Goal: Information Seeking & Learning: Find specific fact

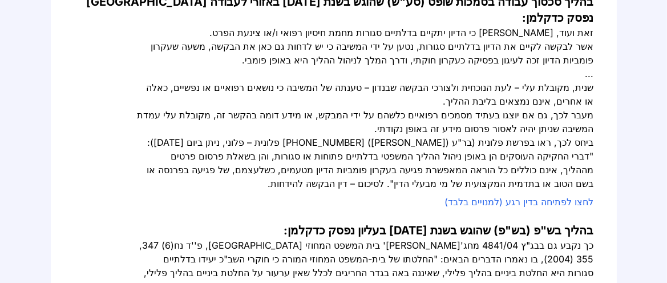
scroll to position [380, 0]
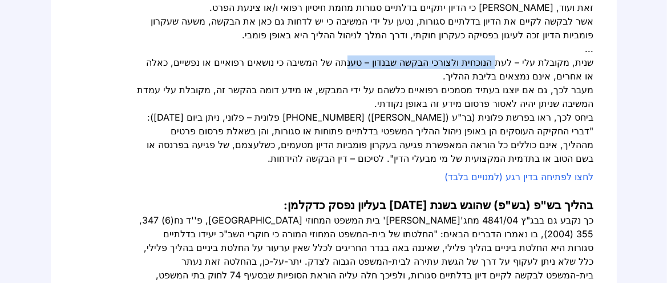
drag, startPoint x: 473, startPoint y: 111, endPoint x: 337, endPoint y: 111, distance: 136.4
click at [337, 83] on div "שנית, מקובלת עלי – לעת הנוכחית ולצורכי הבקשה שבנדון – טענתה של המשיבה כי נושאים…" at bounding box center [366, 68] width 457 height 27
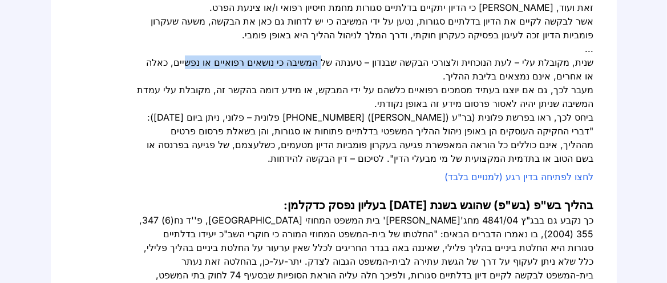
drag, startPoint x: 279, startPoint y: 109, endPoint x: 167, endPoint y: 111, distance: 111.3
click at [167, 83] on div "שנית, מקובלת עלי – לעת הנוכחית ולצורכי הבקשה שבנדון – טענתה של המשיבה כי נושאים…" at bounding box center [366, 68] width 457 height 27
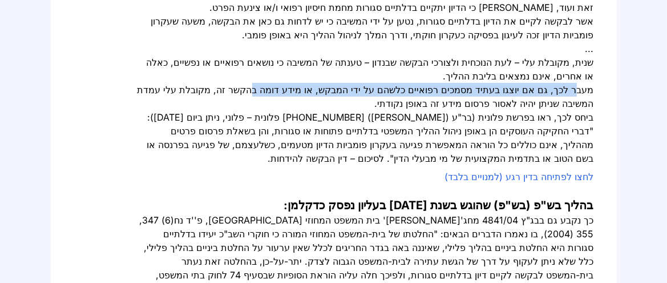
drag, startPoint x: 543, startPoint y: 141, endPoint x: 247, endPoint y: 145, distance: 295.7
click at [247, 110] on div "מעבר לכך, גם אם יוצגו בעתיד מסמכים רפואיים כלשהם על ידי המבקש, או מידע דומה בהק…" at bounding box center [366, 96] width 457 height 27
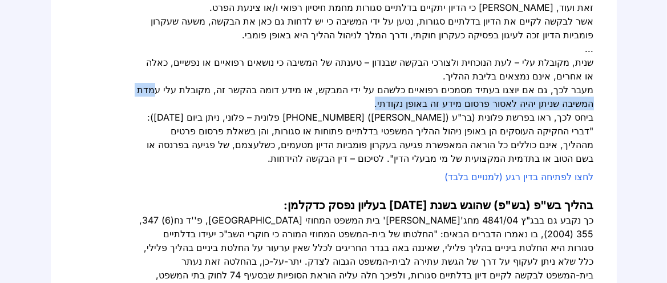
drag, startPoint x: 584, startPoint y: 158, endPoint x: 338, endPoint y: 160, distance: 245.4
click at [338, 110] on div "מעבר לכך, גם אם יוצגו בעתיד מסמכים רפואיים כלשהם על ידי המבקש, או מידע דומה בהק…" at bounding box center [366, 96] width 457 height 27
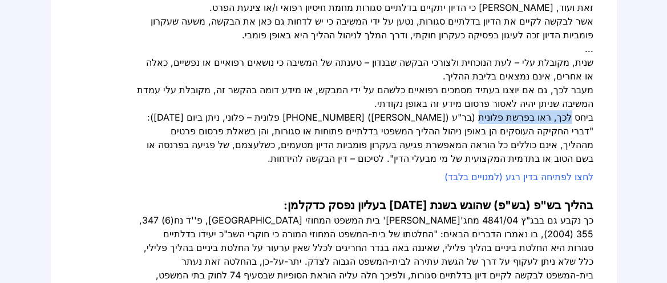
drag, startPoint x: 543, startPoint y: 173, endPoint x: 473, endPoint y: 175, distance: 69.6
click at [473, 165] on div "ביחס לכך, ראו בפרשת פלונית (בר"ע ([PERSON_NAME]) [PHONE_NUMBER] פלונית – פלוני,…" at bounding box center [366, 137] width 457 height 55
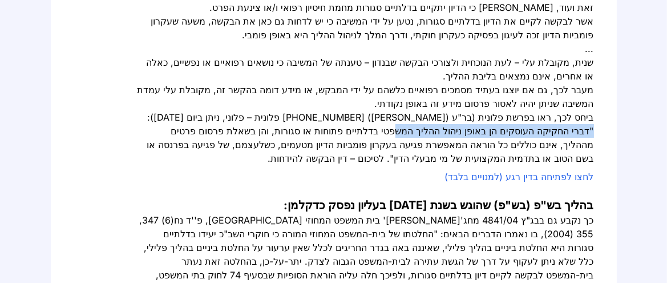
drag, startPoint x: 574, startPoint y: 187, endPoint x: 369, endPoint y: 188, distance: 204.9
click at [370, 165] on div "ביחס לכך, ראו בפרשת פלונית (בר"ע ([PERSON_NAME]) [PHONE_NUMBER] פלונית – פלוני,…" at bounding box center [366, 137] width 457 height 55
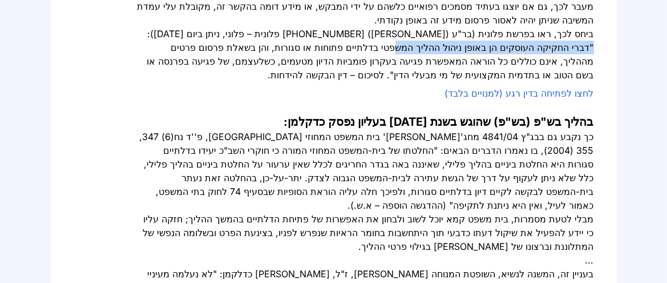
scroll to position [507, 0]
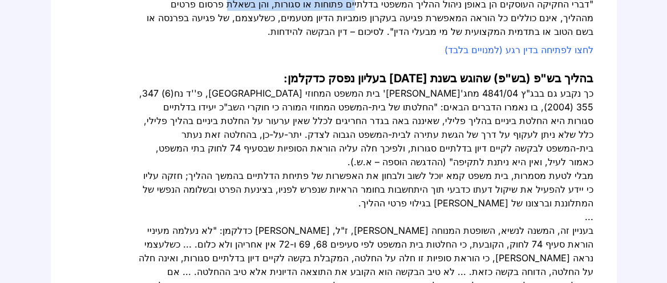
drag, startPoint x: 324, startPoint y: 60, endPoint x: 196, endPoint y: 59, distance: 127.8
click at [196, 38] on div "ביחס לכך, ראו בפרשת פלונית (בר"ע ([PERSON_NAME]) [PHONE_NUMBER] פלונית – פלוני,…" at bounding box center [366, 10] width 457 height 55
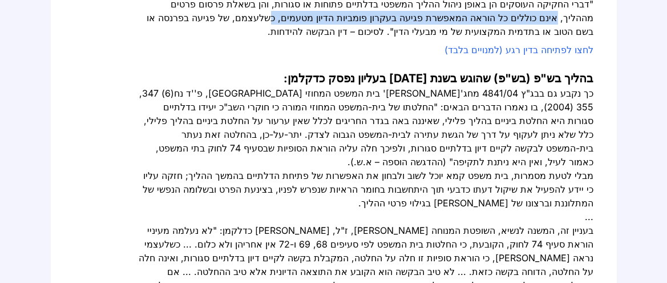
drag, startPoint x: 554, startPoint y: 76, endPoint x: 250, endPoint y: 77, distance: 303.6
click at [251, 38] on div "ביחס לכך, ראו בפרשת פלונית (בר"ע ([PERSON_NAME]) [PHONE_NUMBER] פלונית – פלוני,…" at bounding box center [366, 10] width 457 height 55
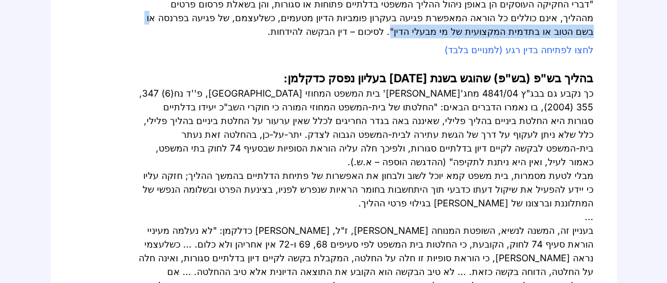
drag, startPoint x: 565, startPoint y: 94, endPoint x: 361, endPoint y: 94, distance: 203.7
click at [366, 38] on div "ביחס לכך, ראו בפרשת פלונית (בר"ע ([PERSON_NAME]) [PHONE_NUMBER] פלונית – פלוני,…" at bounding box center [366, 10] width 457 height 55
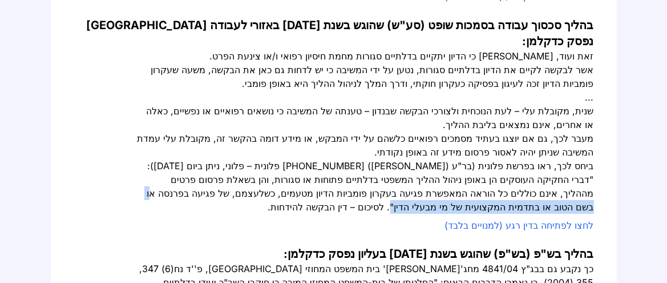
scroll to position [127, 0]
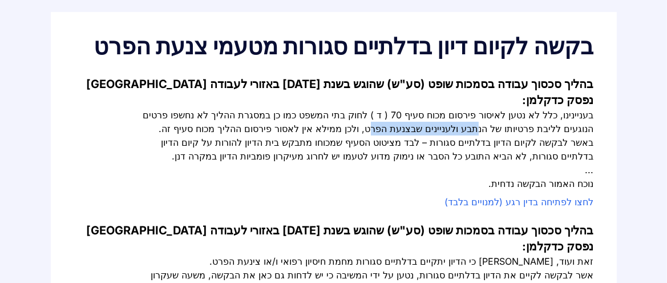
drag, startPoint x: 425, startPoint y: 160, endPoint x: 332, endPoint y: 161, distance: 93.6
click at [332, 161] on div "בעניינינו, כלל לא נטען לאיסור פירסום מכוח סעיף 70 ( ד ) לחוק בתי המשפט כמו כן ב…" at bounding box center [366, 135] width 457 height 55
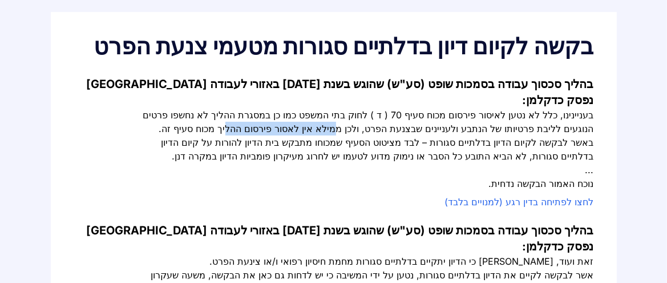
drag, startPoint x: 268, startPoint y: 156, endPoint x: 187, endPoint y: 156, distance: 81.0
click at [187, 156] on div "בעניינינו, כלל לא נטען לאיסור פירסום מכוח סעיף 70 ( ד ) לחוק בתי המשפט כמו כן ב…" at bounding box center [366, 135] width 457 height 55
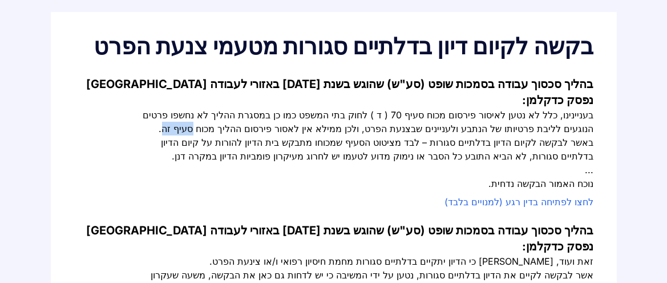
drag, startPoint x: 590, startPoint y: 174, endPoint x: 559, endPoint y: 174, distance: 30.8
click at [559, 163] on div "בעניינינו, כלל לא נטען לאיסור פירסום מכוח סעיף 70 ( ד ) לחוק בתי המשפט כמו כן ב…" at bounding box center [366, 135] width 457 height 55
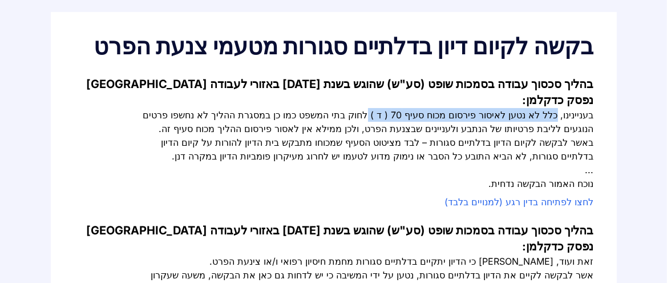
drag, startPoint x: 551, startPoint y: 141, endPoint x: 360, endPoint y: 143, distance: 191.8
click at [360, 143] on div "בעניינינו, כלל לא נטען לאיסור פירסום מכוח סעיף 70 ( ד ) לחוק בתי המשפט כמו כן ב…" at bounding box center [366, 135] width 457 height 55
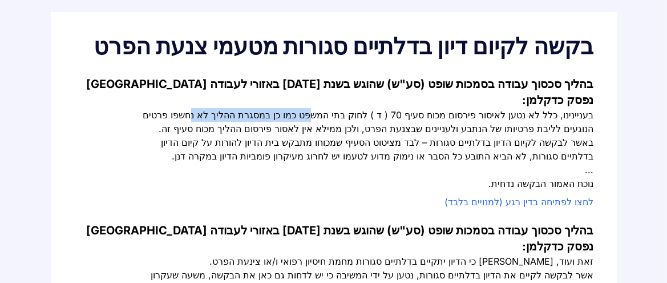
drag, startPoint x: 293, startPoint y: 142, endPoint x: 179, endPoint y: 142, distance: 114.1
click at [179, 142] on div "בעניינינו, כלל לא נטען לאיסור פירסום מכוח סעיף 70 ( ד ) לחוק בתי המשפט כמו כן ב…" at bounding box center [366, 135] width 457 height 55
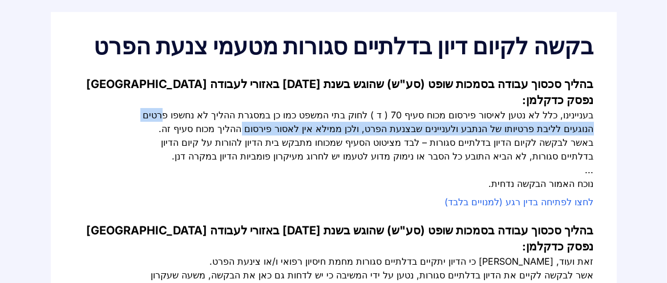
drag, startPoint x: 554, startPoint y: 161, endPoint x: 202, endPoint y: 160, distance: 351.6
click at [202, 161] on div "בעניינינו, כלל לא נטען לאיסור פירסום מכוח סעיף 70 ( ד ) לחוק בתי המשפט כמו כן ב…" at bounding box center [366, 135] width 457 height 55
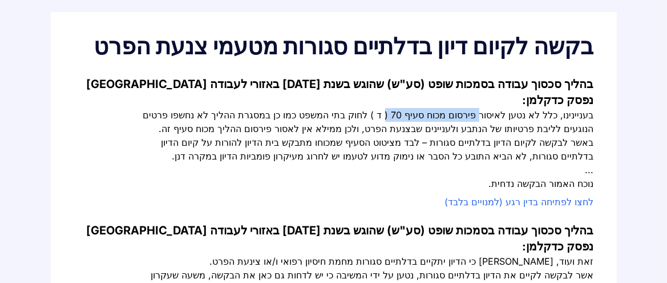
drag, startPoint x: 478, startPoint y: 139, endPoint x: 376, endPoint y: 140, distance: 102.2
click at [376, 140] on div "בעניינינו, כלל לא נטען לאיסור פירסום מכוח סעיף 70 ( ד ) לחוק בתי המשפט כמו כן ב…" at bounding box center [366, 135] width 457 height 55
click at [442, 151] on div "בעניינינו, כלל לא נטען לאיסור פירסום מכוח סעיף 70 ( ד ) לחוק בתי המשפט כמו כן ב…" at bounding box center [366, 135] width 457 height 55
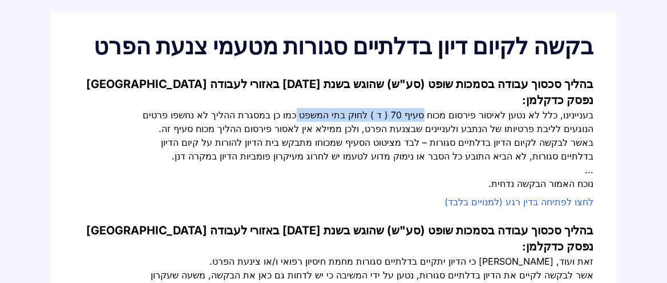
drag, startPoint x: 414, startPoint y: 142, endPoint x: 286, endPoint y: 144, distance: 128.4
click at [286, 144] on div "בעניינינו, כלל לא נטען לאיסור פירסום מכוח סעיף 70 ( ד ) לחוק בתי המשפט כמו כן ב…" at bounding box center [366, 135] width 457 height 55
copy div "סעיף 70 ( ד ) לחוק בתי המשפט"
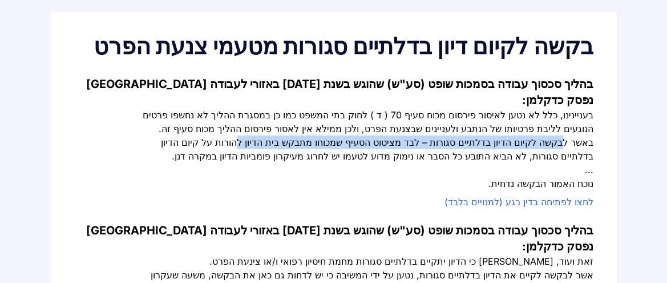
drag, startPoint x: 517, startPoint y: 171, endPoint x: 183, endPoint y: 175, distance: 334.5
click at [183, 163] on div "בעניינינו, כלל לא נטען לאיסור פירסום מכוח סעיף 70 ( ד ) לחוק בתי המשפט כמו כן ב…" at bounding box center [366, 135] width 457 height 55
click at [369, 163] on div "בעניינינו, כלל לא נטען לאיסור פירסום מכוח סעיף 70 ( ד ) לחוק בתי המשפט כמו כן ב…" at bounding box center [366, 135] width 457 height 55
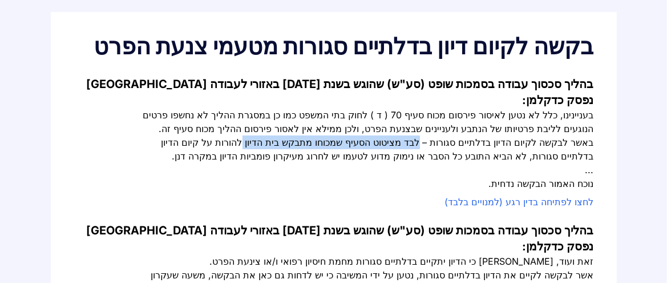
drag, startPoint x: 373, startPoint y: 170, endPoint x: 189, endPoint y: 174, distance: 183.8
click at [188, 163] on div "בעניינינו, כלל לא נטען לאיסור פירסום מכוח סעיף 70 ( ד ) לחוק בתי המשפט כמו כן ב…" at bounding box center [366, 135] width 457 height 55
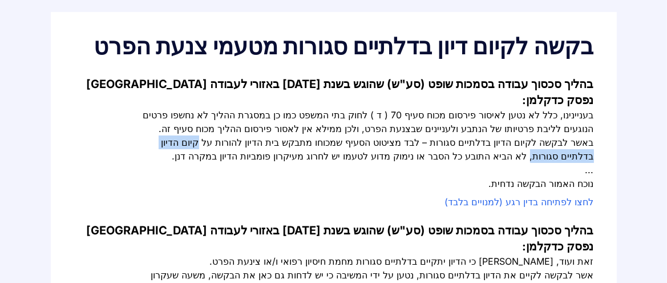
drag, startPoint x: 575, startPoint y: 191, endPoint x: 482, endPoint y: 191, distance: 93.0
click at [482, 163] on div "בעניינינו, כלל לא נטען לאיסור פירסום מכוח סעיף 70 ( ד ) לחוק בתי המשפט כמו כן ב…" at bounding box center [366, 135] width 457 height 55
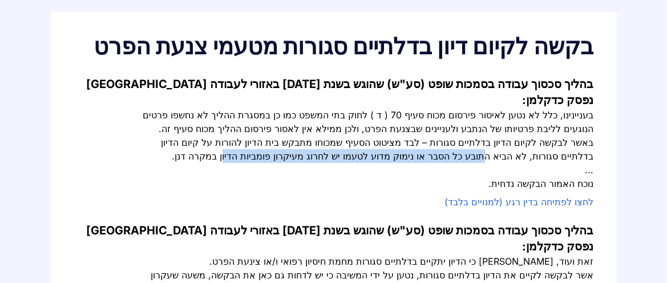
drag, startPoint x: 437, startPoint y: 187, endPoint x: 168, endPoint y: 193, distance: 268.9
click at [168, 163] on div "בעניינינו, כלל לא נטען לאיסור פירסום מכוח סעיף 70 ( ד ) לחוק בתי המשפט כמו כן ב…" at bounding box center [366, 135] width 457 height 55
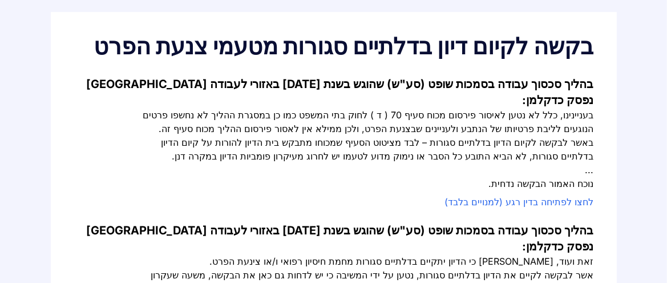
click at [347, 163] on div "בעניינינו, כלל לא נטען לאיסור פירסום מכוח סעיף 70 ( ד ) לחוק בתי המשפט כמו כן ב…" at bounding box center [366, 135] width 457 height 55
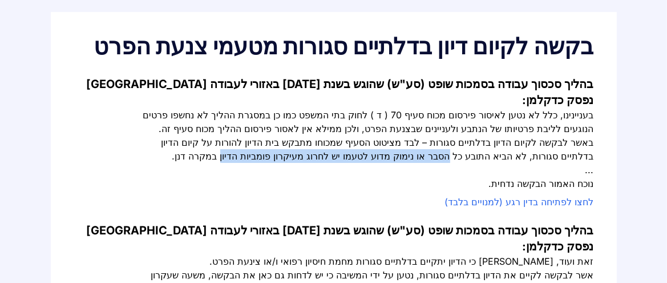
drag, startPoint x: 400, startPoint y: 191, endPoint x: 167, endPoint y: 194, distance: 232.3
click at [167, 163] on div "בעניינינו, כלל לא נטען לאיסור פירסום מכוח סעיף 70 ( ד ) לחוק בתי המשפט כמו כן ב…" at bounding box center [366, 135] width 457 height 55
copy div "הסבר או נימוק מדוע לטעמו יש לחרוג מעיקרון פומביות הדיון"
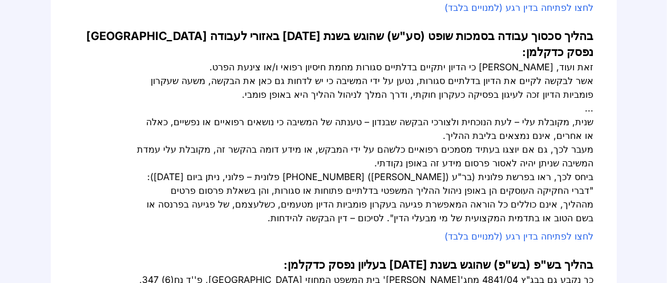
scroll to position [380, 0]
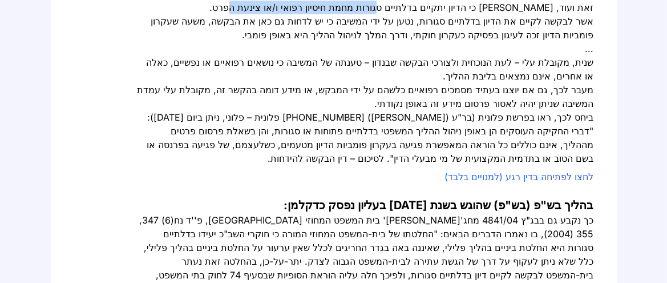
drag, startPoint x: 376, startPoint y: 49, endPoint x: 219, endPoint y: 51, distance: 157.0
click at [219, 14] on div "זאת ועוד, [PERSON_NAME] כי הדיון יתקיים בדלתיים סגורות מחמת חיסיון רפואי ו/או צ…" at bounding box center [366, 8] width 457 height 14
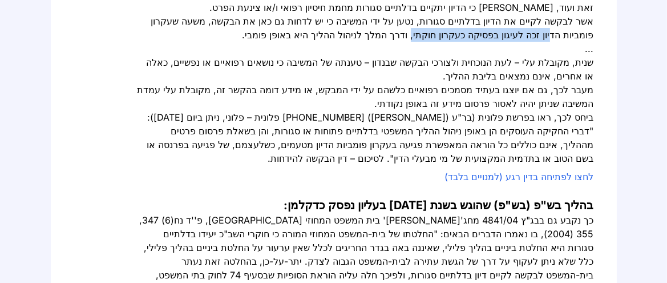
drag, startPoint x: 544, startPoint y: 79, endPoint x: 402, endPoint y: 82, distance: 142.1
click at [402, 42] on div "אשר לבקשה לקיים את הדיון בדלתיים סגורות, נטען על ידי המשיבה כי יש לדחות גם כאן …" at bounding box center [366, 27] width 457 height 27
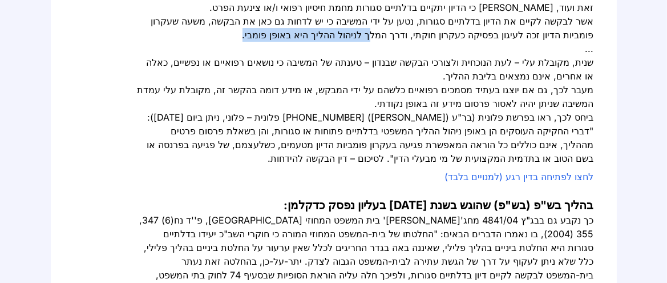
drag, startPoint x: 344, startPoint y: 79, endPoint x: 231, endPoint y: 83, distance: 113.1
click at [231, 42] on div "אשר לבקשה לקיים את הדיון בדלתיים סגורות, נטען על ידי המשיבה כי יש לדחות גם כאן …" at bounding box center [366, 27] width 457 height 27
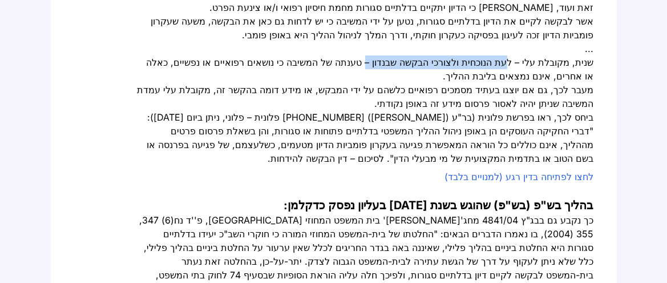
drag, startPoint x: 505, startPoint y: 113, endPoint x: 356, endPoint y: 112, distance: 148.4
click at [356, 83] on div "שנית, מקובלת עלי – לעת הנוכחית ולצורכי הבקשה שבנדון – טענתה של המשיבה כי נושאים…" at bounding box center [366, 68] width 457 height 27
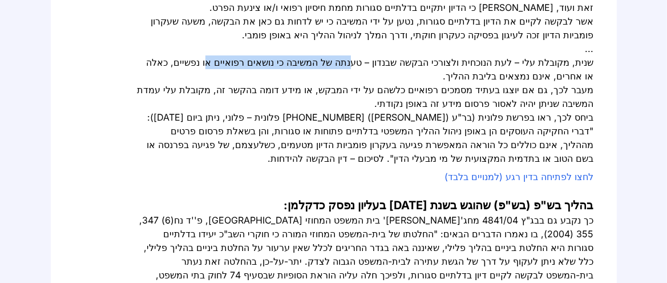
drag, startPoint x: 331, startPoint y: 110, endPoint x: 177, endPoint y: 110, distance: 153.5
click at [187, 83] on div "שנית, מקובלת עלי – לעת הנוכחית ולצורכי הבקשה שבנדון – טענתה של המשיבה כי נושאים…" at bounding box center [366, 68] width 457 height 27
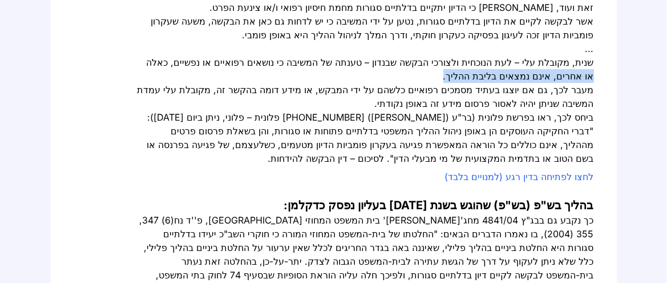
drag, startPoint x: 547, startPoint y: 122, endPoint x: 392, endPoint y: 120, distance: 154.7
click at [411, 83] on div "שנית, מקובלת עלי – לעת הנוכחית ולצורכי הבקשה שבנדון – טענתה של המשיבה כי נושאים…" at bounding box center [366, 68] width 457 height 27
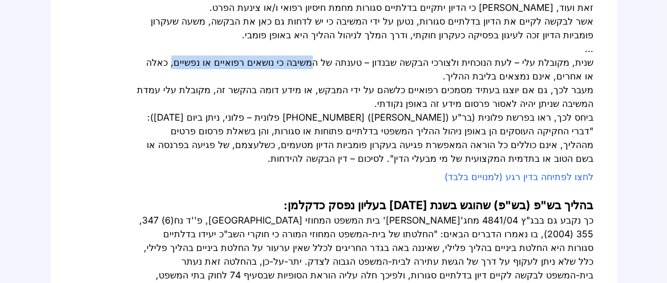
drag, startPoint x: 285, startPoint y: 110, endPoint x: 153, endPoint y: 110, distance: 131.8
click at [153, 83] on div "שנית, מקובלת עלי – לעת הנוכחית ולצורכי הבקשה שבנדון – טענתה של המשיבה כי נושאים…" at bounding box center [366, 68] width 457 height 27
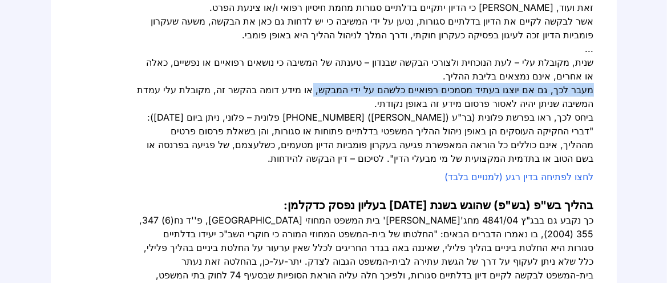
drag, startPoint x: 590, startPoint y: 140, endPoint x: 290, endPoint y: 136, distance: 300.2
click at [306, 110] on div "מעבר לכך, גם אם יוצגו בעתיד מסמכים רפואיים כלשהם על ידי המבקש, או מידע דומה בהק…" at bounding box center [366, 96] width 457 height 27
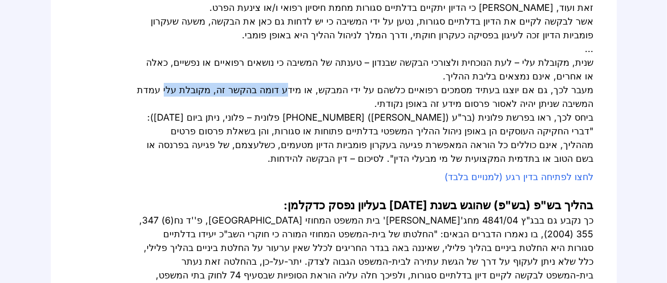
drag, startPoint x: 280, startPoint y: 140, endPoint x: 151, endPoint y: 140, distance: 128.4
click at [152, 110] on div "מעבר לכך, גם אם יוצגו בעתיד מסמכים רפואיים כלשהם על ידי המבקש, או מידע דומה בהק…" at bounding box center [366, 96] width 457 height 27
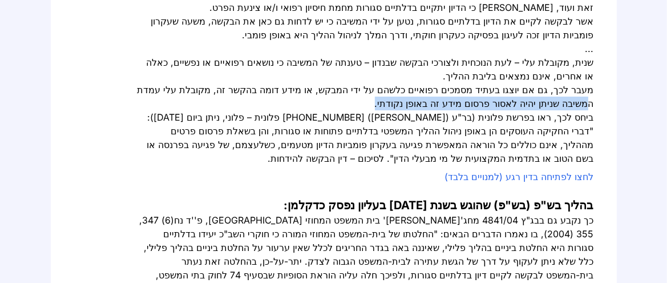
drag, startPoint x: 560, startPoint y: 158, endPoint x: 333, endPoint y: 156, distance: 227.2
click at [333, 110] on div "מעבר לכך, גם אם יוצגו בעתיד מסמכים רפואיים כלשהם על ידי המבקש, או מידע דומה בהק…" at bounding box center [366, 96] width 457 height 27
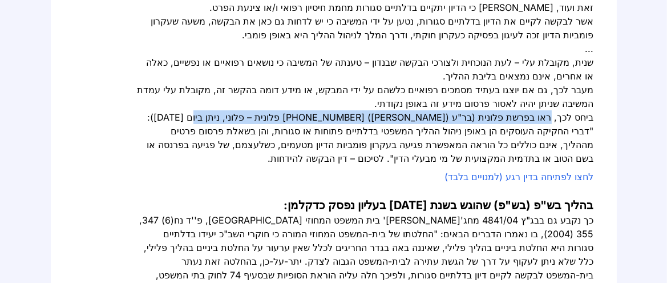
drag, startPoint x: 514, startPoint y: 172, endPoint x: 195, endPoint y: 169, distance: 318.5
click at [195, 165] on div "ביחס לכך, ראו בפרשת פלונית (בר"ע ([PERSON_NAME]) [PHONE_NUMBER] פלונית – פלוני,…" at bounding box center [366, 137] width 457 height 55
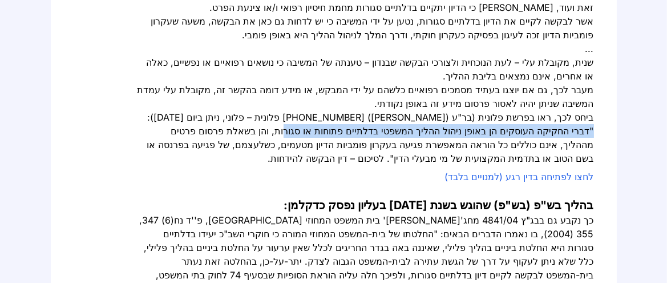
drag, startPoint x: 575, startPoint y: 185, endPoint x: 260, endPoint y: 179, distance: 315.1
click at [261, 165] on div "ביחס לכך, ראו בפרשת פלונית (בר"ע ([PERSON_NAME]) [PHONE_NUMBER] פלונית – פלוני,…" at bounding box center [366, 137] width 457 height 55
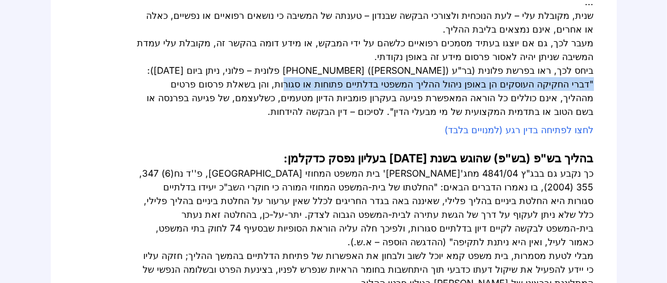
scroll to position [443, 0]
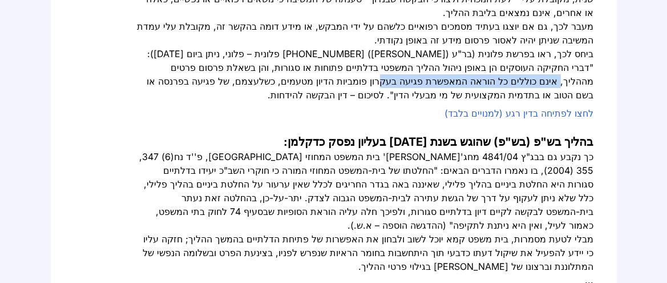
drag, startPoint x: 538, startPoint y: 142, endPoint x: 376, endPoint y: 143, distance: 162.7
click at [376, 102] on div "ביחס לכך, ראו בפרשת פלונית (בר"ע ([PERSON_NAME]) [PHONE_NUMBER] פלונית – פלוני,…" at bounding box center [366, 74] width 457 height 55
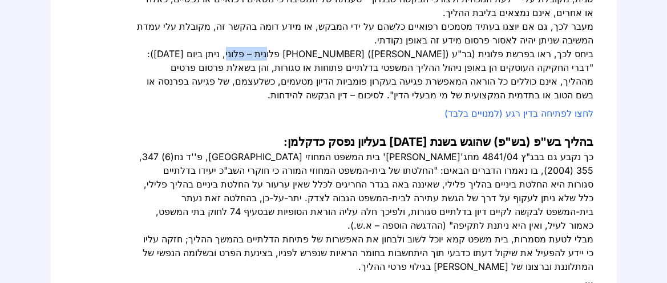
drag, startPoint x: 285, startPoint y: 114, endPoint x: 245, endPoint y: 114, distance: 40.5
click at [245, 102] on div "ביחס לכך, ראו בפרשת פלונית (בר"ע ([PERSON_NAME]) [PHONE_NUMBER] פלונית – פלוני,…" at bounding box center [366, 74] width 457 height 55
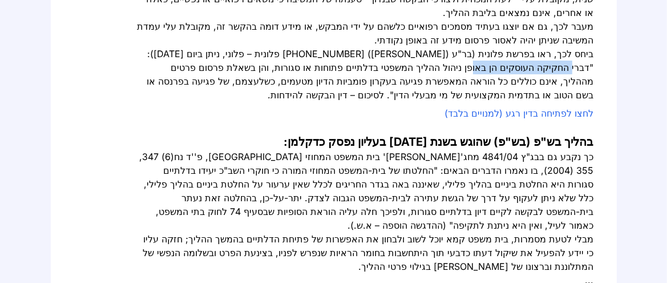
drag, startPoint x: 552, startPoint y: 124, endPoint x: 453, endPoint y: 104, distance: 100.7
click at [454, 102] on div "ביחס לכך, ראו בפרשת פלונית (בר"ע ([PERSON_NAME]) [PHONE_NUMBER] פלונית – פלוני,…" at bounding box center [366, 74] width 457 height 55
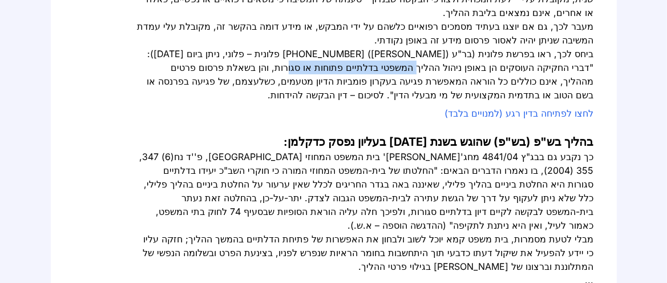
drag, startPoint x: 377, startPoint y: 127, endPoint x: 262, endPoint y: 128, distance: 115.3
click at [264, 102] on div "ביחס לכך, ראו בפרשת פלונית (בר"ע ([PERSON_NAME]) [PHONE_NUMBER] פלונית – פלוני,…" at bounding box center [366, 74] width 457 height 55
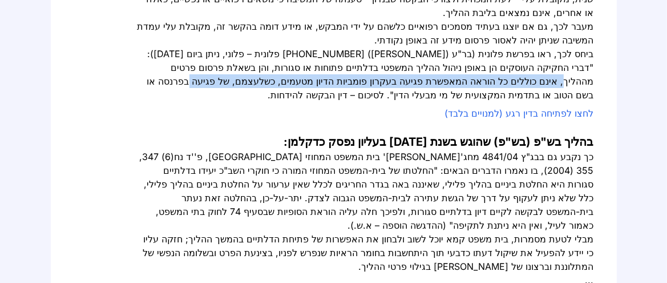
drag, startPoint x: 560, startPoint y: 141, endPoint x: 174, endPoint y: 135, distance: 387.0
click at [174, 102] on div "ביחס לכך, ראו בפרשת פלונית (בר"ע ([PERSON_NAME]) [PHONE_NUMBER] פלונית – פלוני,…" at bounding box center [366, 74] width 457 height 55
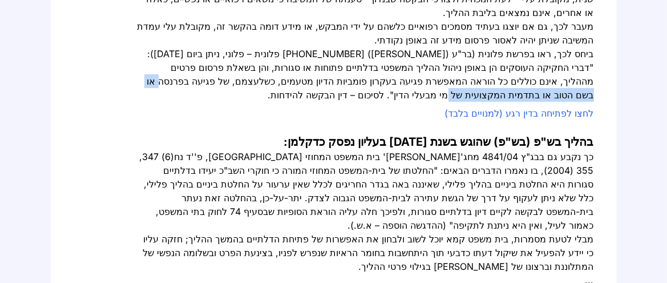
drag, startPoint x: 580, startPoint y: 155, endPoint x: 419, endPoint y: 155, distance: 161.5
click at [422, 102] on div "ביחס לכך, ראו בפרשת פלונית (בר"ע ([PERSON_NAME]) [PHONE_NUMBER] פלונית – פלוני,…" at bounding box center [366, 74] width 457 height 55
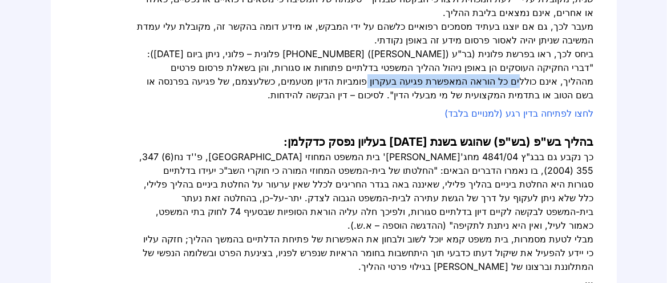
drag, startPoint x: 514, startPoint y: 142, endPoint x: 353, endPoint y: 136, distance: 160.5
click at [354, 102] on div "ביחס לכך, ראו בפרשת פלונית (בר"ע ([PERSON_NAME]) [PHONE_NUMBER] פלונית – פלוני,…" at bounding box center [366, 74] width 457 height 55
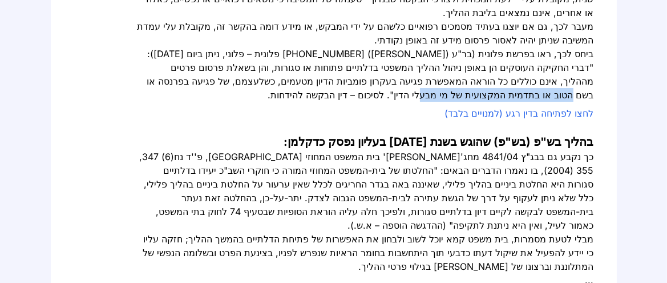
drag, startPoint x: 507, startPoint y: 155, endPoint x: 396, endPoint y: 155, distance: 110.7
click at [400, 102] on div "ביחס לכך, ראו בפרשת פלונית (בר"ע ([PERSON_NAME]) [PHONE_NUMBER] פלונית – פלוני,…" at bounding box center [366, 74] width 457 height 55
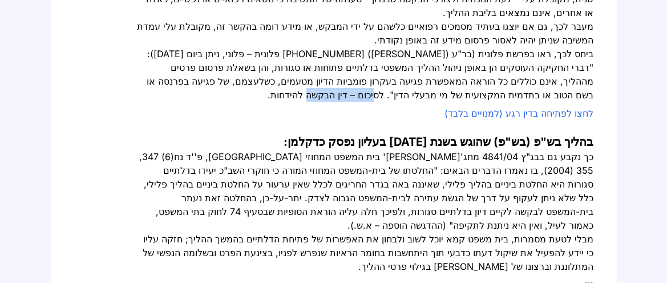
drag, startPoint x: 344, startPoint y: 154, endPoint x: 276, endPoint y: 155, distance: 67.9
click at [277, 102] on div "ביחס לכך, ראו בפרשת פלונית (בר"ע ([PERSON_NAME]) [PHONE_NUMBER] פלונית – פלוני,…" at bounding box center [366, 74] width 457 height 55
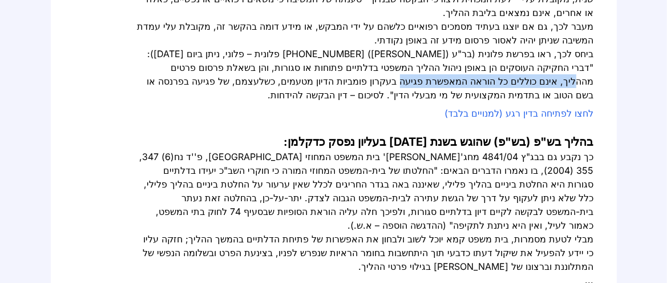
drag, startPoint x: 567, startPoint y: 140, endPoint x: 390, endPoint y: 135, distance: 176.4
click at [390, 102] on div "ביחס לכך, ראו בפרשת פלונית (בר"ע ([PERSON_NAME]) [PHONE_NUMBER] פלונית – פלוני,…" at bounding box center [366, 74] width 457 height 55
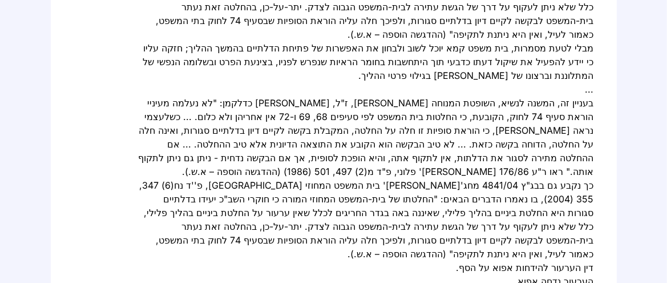
scroll to position [634, 0]
drag, startPoint x: 511, startPoint y: 51, endPoint x: 297, endPoint y: 55, distance: 214.6
click at [297, 41] on div "כך נקבע גם בבג"ץ 4841/04‏ מחג'[PERSON_NAME]' בית המשפט המחוזי [GEOGRAPHIC_DATA]…" at bounding box center [366, 0] width 457 height 82
drag, startPoint x: 589, startPoint y: 67, endPoint x: 503, endPoint y: 67, distance: 86.2
click at [513, 41] on div "כך נקבע גם בבג"ץ 4841/04‏ מחג'[PERSON_NAME]' בית המשפט המחוזי [GEOGRAPHIC_DATA]…" at bounding box center [366, 0] width 457 height 82
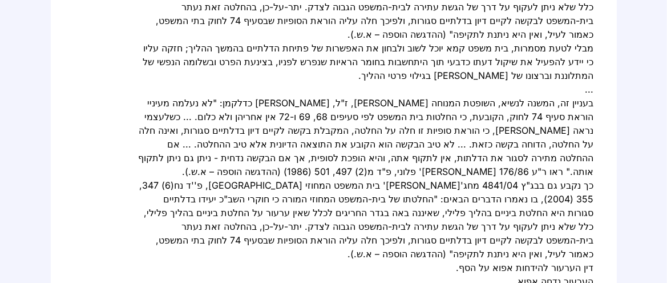
drag, startPoint x: 442, startPoint y: 67, endPoint x: 228, endPoint y: 71, distance: 214.1
click at [209, 41] on div "כך נקבע גם בבג"ץ 4841/04‏ מחג'[PERSON_NAME]' בית המשפט המחוזי [GEOGRAPHIC_DATA]…" at bounding box center [366, 0] width 457 height 82
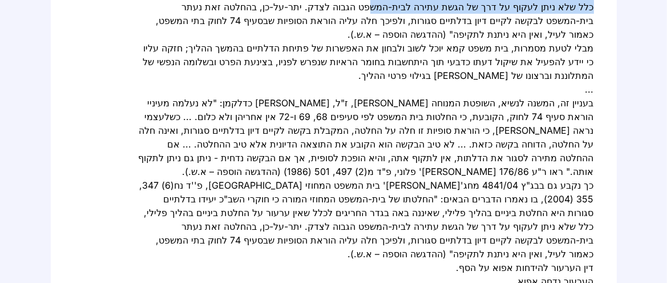
drag, startPoint x: 554, startPoint y: 82, endPoint x: 322, endPoint y: 76, distance: 231.2
click at [324, 41] on div "כך נקבע גם בבג"ץ 4841/04‏ מחג'[PERSON_NAME]' בית המשפט המחוזי [GEOGRAPHIC_DATA]…" at bounding box center [366, 0] width 457 height 82
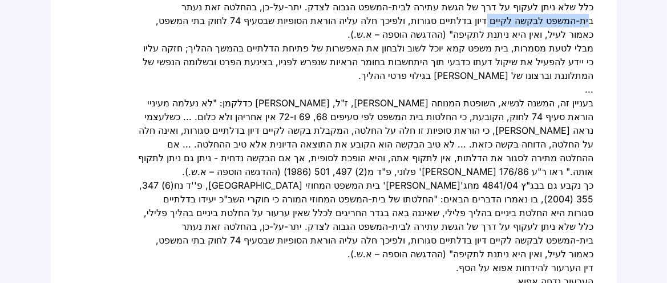
drag, startPoint x: 558, startPoint y: 98, endPoint x: 484, endPoint y: 104, distance: 74.4
click at [485, 41] on div "כך נקבע גם בבג"ץ 4841/04‏ מחג'[PERSON_NAME]' בית המשפט המחוזי [GEOGRAPHIC_DATA]…" at bounding box center [366, 0] width 457 height 82
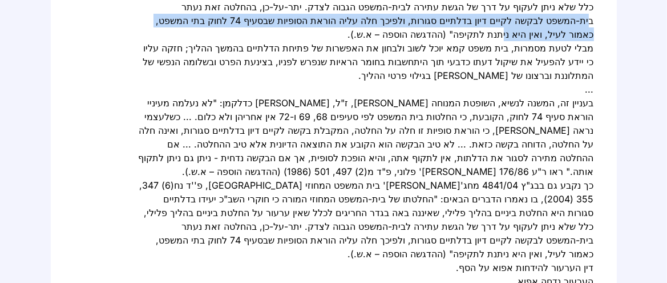
click at [221, 41] on div "כך נקבע גם בבג"ץ 4841/04‏ מחג'[PERSON_NAME]' בית המשפט המחוזי [GEOGRAPHIC_DATA]…" at bounding box center [366, 0] width 457 height 82
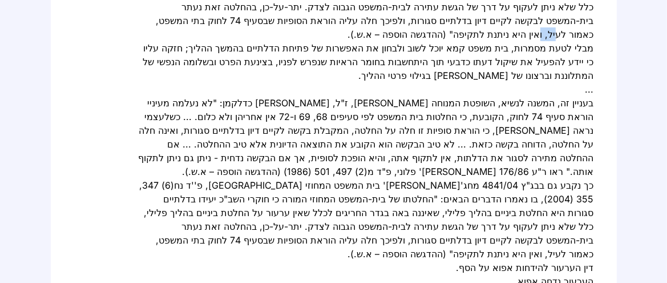
drag, startPoint x: 558, startPoint y: 112, endPoint x: 532, endPoint y: 114, distance: 25.8
click at [532, 41] on div "כך נקבע גם בבג"ץ 4841/04‏ מחג'[PERSON_NAME]' בית המשפט המחוזי [GEOGRAPHIC_DATA]…" at bounding box center [366, 0] width 457 height 82
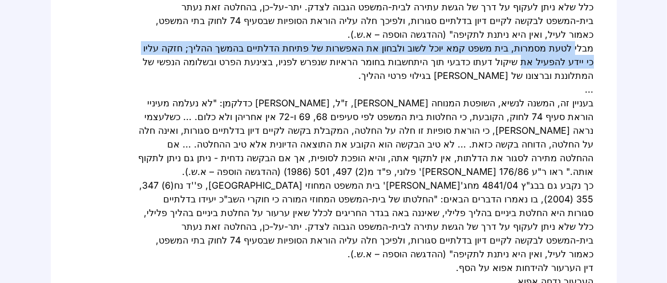
drag, startPoint x: 558, startPoint y: 127, endPoint x: 499, endPoint y: 135, distance: 58.8
click at [500, 82] on div "מבלי לטעת מסמרות, בית משפט קמא יוכל לשוב ולבחון את האפשרות של פתיחת הדלתיים בהמ…" at bounding box center [366, 61] width 457 height 41
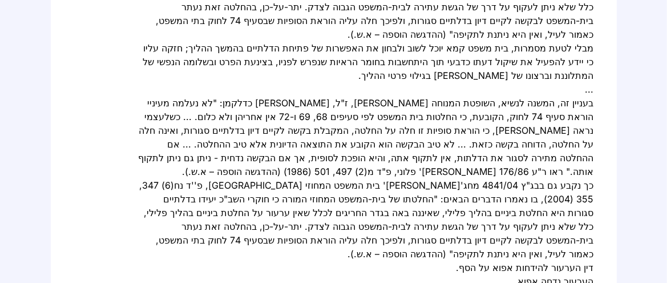
click at [255, 82] on div "מבלי לטעת מסמרות, בית משפט קמא יוכל לשוב ולבחון את האפשרות של פתיחת הדלתיים בהמ…" at bounding box center [366, 61] width 457 height 41
drag, startPoint x: 253, startPoint y: 127, endPoint x: 163, endPoint y: 119, distance: 90.5
click at [163, 82] on div "מבלי לטעת מסמרות, בית משפט קמא יוכל לשוב ולבחון את האפשרות של פתיחת הדלתיים בהמ…" at bounding box center [366, 61] width 457 height 41
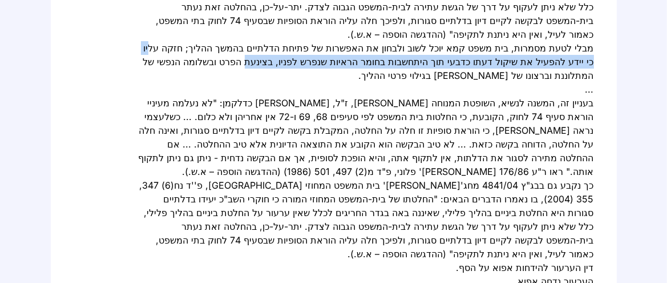
drag, startPoint x: 576, startPoint y: 141, endPoint x: 213, endPoint y: 137, distance: 362.4
click at [213, 82] on div "מבלי לטעת מסמרות, בית משפט קמא יוכל לשוב ולבחון את האפשרות של פתיחת הדלתיים בהמ…" at bounding box center [366, 61] width 457 height 41
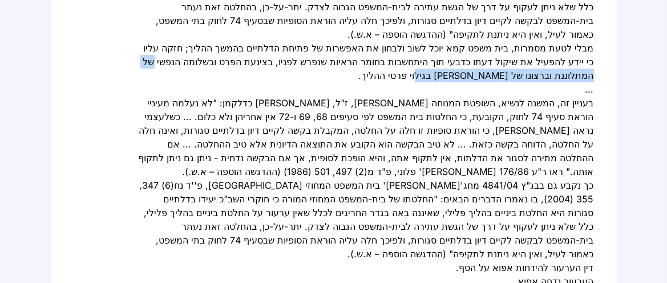
drag, startPoint x: 560, startPoint y: 159, endPoint x: 378, endPoint y: 156, distance: 182.1
click at [378, 82] on div "מבלי לטעת מסמרות, בית משפט קמא יוכל לשוב ולבחון את האפשרות של פתיחת הדלתיים בהמ…" at bounding box center [366, 61] width 457 height 41
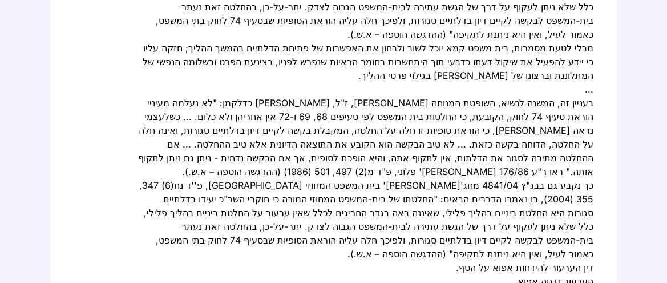
click at [352, 82] on div "מבלי לטעת מסמרות, בית משפט קמא יוכל לשוב ולבחון את האפשרות של פתיחת הדלתיים בהמ…" at bounding box center [366, 61] width 457 height 41
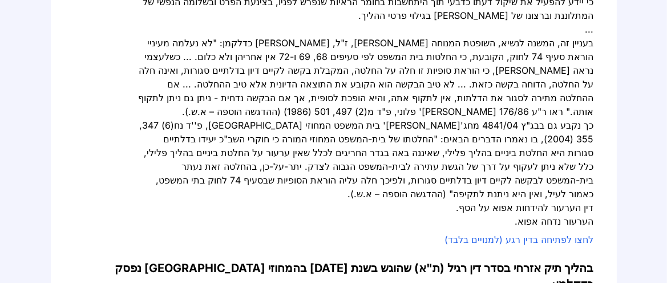
scroll to position [697, 0]
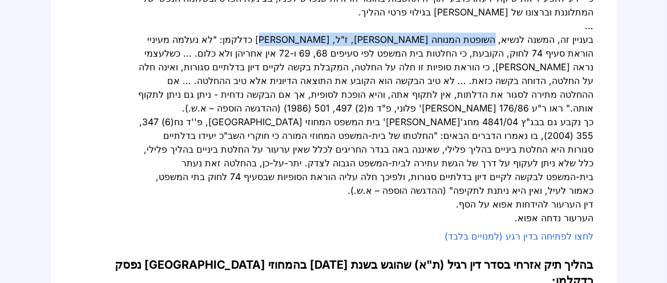
drag, startPoint x: 484, startPoint y: 124, endPoint x: 273, endPoint y: 124, distance: 210.6
click at [275, 115] on div "בעניין זה, המשנה לנשיא, השופטת המנוחה [PERSON_NAME], ז"ל, [PERSON_NAME] כדלקמן:…" at bounding box center [366, 74] width 457 height 82
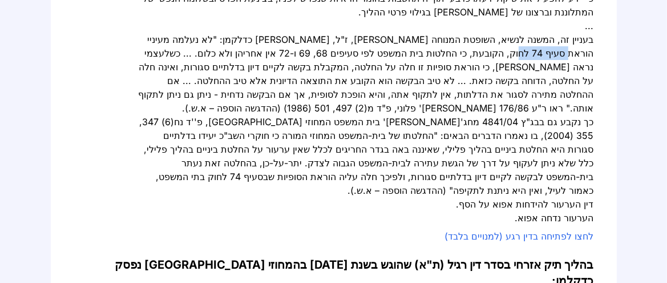
drag, startPoint x: 587, startPoint y: 139, endPoint x: 535, endPoint y: 142, distance: 52.6
click at [535, 115] on div "בעניין זה, המשנה לנשיא, השופטת המנוחה [PERSON_NAME], ז"ל, [PERSON_NAME] כדלקמן:…" at bounding box center [366, 74] width 457 height 82
drag, startPoint x: 271, startPoint y: 140, endPoint x: 233, endPoint y: 141, distance: 37.7
click at [233, 115] on div "בעניין זה, המשנה לנשיא, השופטת המנוחה [PERSON_NAME], ז"ל, [PERSON_NAME] כדלקמן:…" at bounding box center [366, 74] width 457 height 82
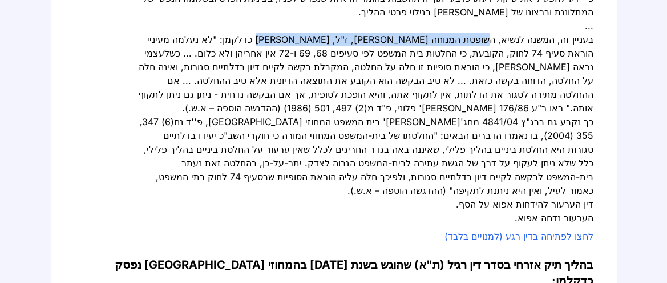
drag, startPoint x: 478, startPoint y: 127, endPoint x: 272, endPoint y: 131, distance: 206.6
click at [272, 115] on div "בעניין זה, המשנה לנשיא, השופטת המנוחה [PERSON_NAME], ז"ל, [PERSON_NAME] כדלקמן:…" at bounding box center [366, 74] width 457 height 82
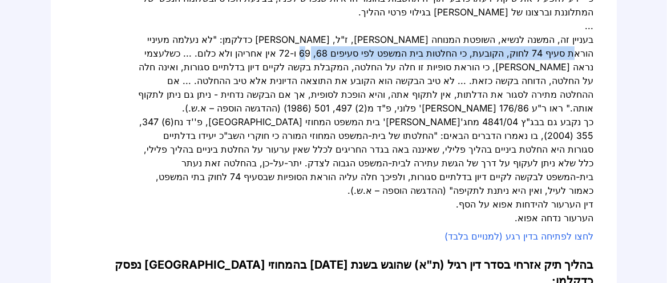
drag, startPoint x: 588, startPoint y: 142, endPoint x: 313, endPoint y: 147, distance: 275.7
click at [313, 115] on div "בעניין זה, המשנה לנשיא, השופטת המנוחה [PERSON_NAME], ז"ל, [PERSON_NAME] כדלקמן:…" at bounding box center [366, 74] width 457 height 82
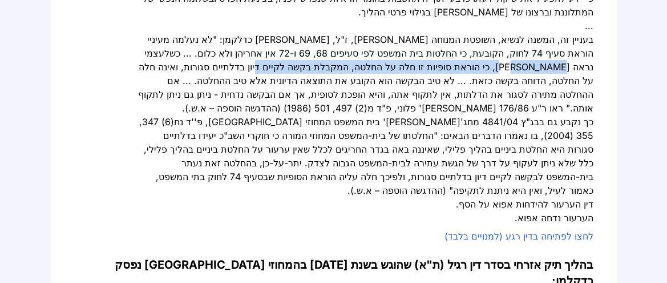
drag, startPoint x: 566, startPoint y: 156, endPoint x: 274, endPoint y: 158, distance: 291.6
click at [275, 115] on div "בעניין זה, המשנה לנשיא, השופטת המנוחה [PERSON_NAME], ז"ל, [PERSON_NAME] כדלקמן:…" at bounding box center [366, 74] width 457 height 82
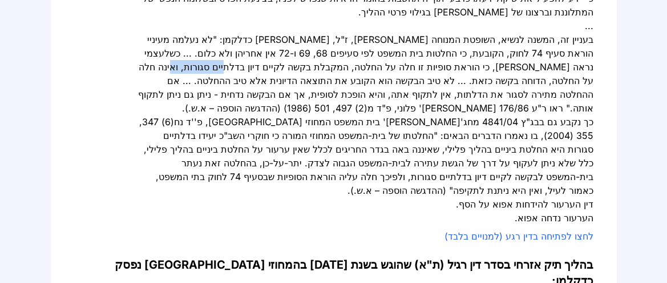
drag, startPoint x: 245, startPoint y: 157, endPoint x: 176, endPoint y: 160, distance: 69.1
click at [176, 115] on div "בעניין זה, המשנה לנשיא, השופטת המנוחה [PERSON_NAME], ז"ל, [PERSON_NAME] כדלקמן:…" at bounding box center [366, 74] width 457 height 82
drag, startPoint x: 580, startPoint y: 170, endPoint x: 542, endPoint y: 174, distance: 38.4
click at [542, 115] on div "בעניין זה, המשנה לנשיא, השופטת המנוחה [PERSON_NAME], ז"ל, [PERSON_NAME] כדלקמן:…" at bounding box center [366, 74] width 457 height 82
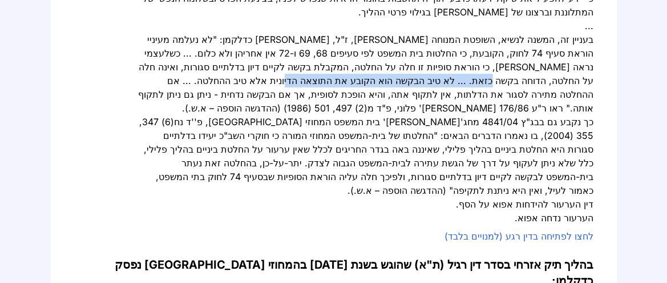
drag, startPoint x: 477, startPoint y: 174, endPoint x: 265, endPoint y: 177, distance: 211.8
click at [265, 115] on div "בעניין זה, המשנה לנשיא, השופטת המנוחה [PERSON_NAME], ז"ל, [PERSON_NAME] כדלקמן:…" at bounding box center [366, 74] width 457 height 82
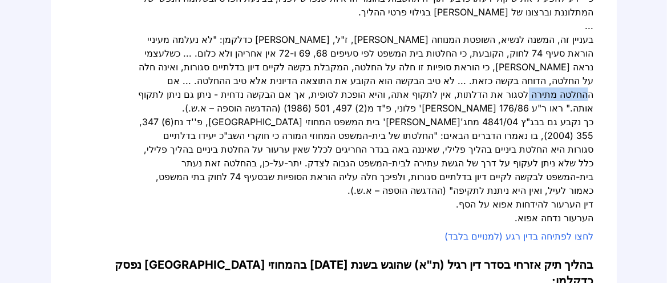
drag, startPoint x: 590, startPoint y: 187, endPoint x: 534, endPoint y: 187, distance: 55.4
click at [534, 115] on div "בעניין זה, המשנה לנשיא, השופטת המנוחה [PERSON_NAME], ז"ל, [PERSON_NAME] כדלקמן:…" at bounding box center [366, 74] width 457 height 82
drag, startPoint x: 232, startPoint y: 172, endPoint x: 152, endPoint y: 173, distance: 79.9
click at [152, 115] on div "בעניין זה, המשנה לנשיא, השופטת המנוחה [PERSON_NAME], ז"ל, [PERSON_NAME] כדלקמן:…" at bounding box center [366, 74] width 457 height 82
drag, startPoint x: 522, startPoint y: 190, endPoint x: 470, endPoint y: 192, distance: 51.4
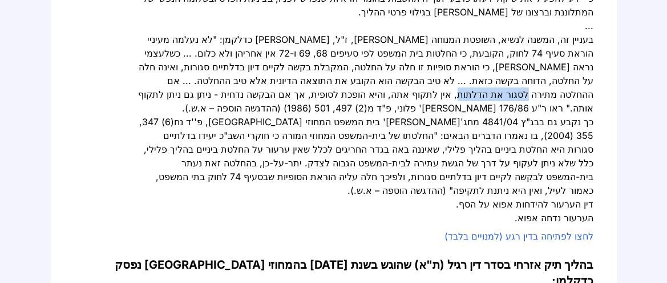
click at [470, 115] on div "בעניין זה, המשנה לנשיא, השופטת המנוחה [PERSON_NAME], ז"ל, [PERSON_NAME] כדלקמן:…" at bounding box center [366, 74] width 457 height 82
drag, startPoint x: 442, startPoint y: 186, endPoint x: 394, endPoint y: 187, distance: 47.4
click at [394, 115] on div "בעניין זה, המשנה לנשיא, השופטת המנוחה [PERSON_NAME], ז"ל, [PERSON_NAME] כדלקמן:…" at bounding box center [366, 74] width 457 height 82
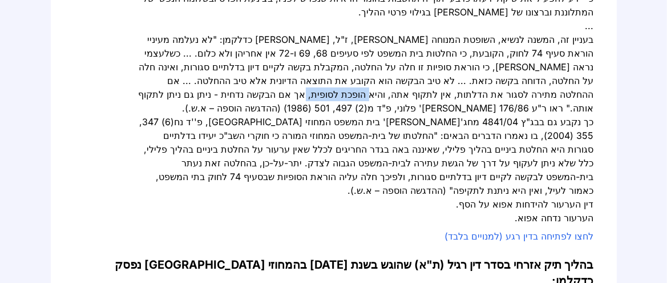
drag, startPoint x: 353, startPoint y: 188, endPoint x: 296, endPoint y: 189, distance: 57.1
click at [296, 115] on div "בעניין זה, המשנה לנשיא, השופטת המנוחה [PERSON_NAME], ז"ל, [PERSON_NAME] כדלקמן:…" at bounding box center [366, 74] width 457 height 82
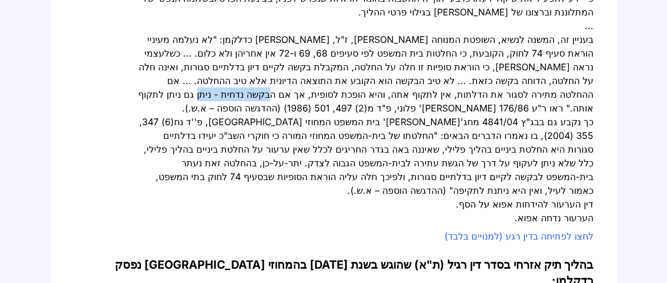
drag, startPoint x: 256, startPoint y: 187, endPoint x: 201, endPoint y: 187, distance: 54.8
click at [201, 115] on div "בעניין זה, המשנה לנשיא, השופטת המנוחה [PERSON_NAME], ז"ל, [PERSON_NAME] כדלקמן:…" at bounding box center [366, 74] width 457 height 82
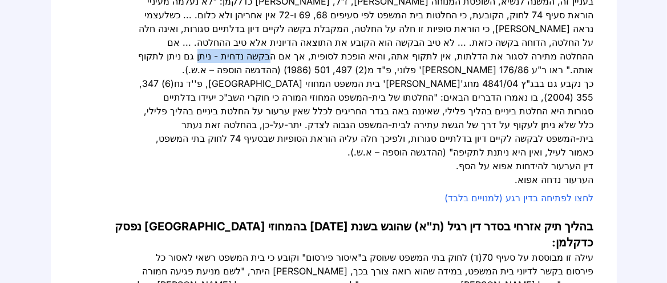
scroll to position [761, 0]
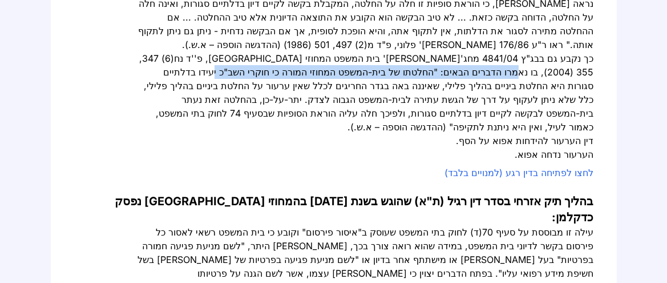
drag, startPoint x: 498, startPoint y: 170, endPoint x: 204, endPoint y: 171, distance: 293.9
click at [204, 134] on div "כך נקבע גם בבג"ץ 4841/04‏ מחג'[PERSON_NAME]' בית המשפט המחוזי [GEOGRAPHIC_DATA]…" at bounding box center [366, 92] width 457 height 82
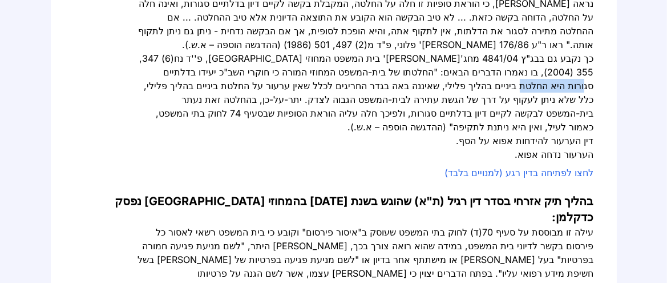
drag, startPoint x: 563, startPoint y: 188, endPoint x: 515, endPoint y: 191, distance: 47.5
click at [515, 134] on div "כך נקבע גם בבג"ץ 4841/04‏ מחג'[PERSON_NAME]' בית המשפט המחוזי [GEOGRAPHIC_DATA]…" at bounding box center [366, 92] width 457 height 82
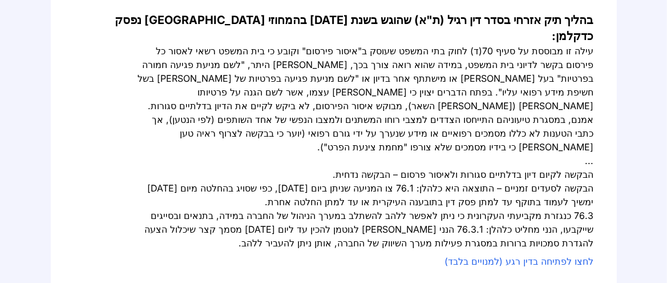
scroll to position [951, 0]
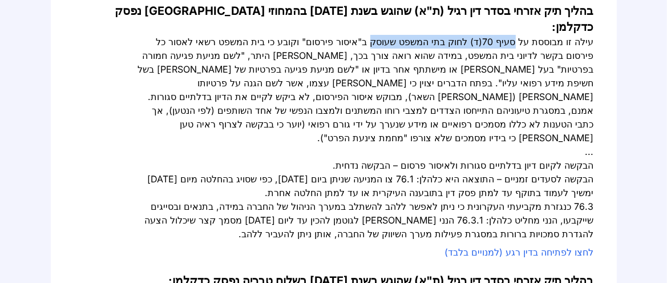
drag, startPoint x: 466, startPoint y: 143, endPoint x: 363, endPoint y: 143, distance: 102.7
click at [363, 103] on div "עילה זו מבוססת על סעיף 70(ד) לחוק בתי המשפט שעוסק ב"איסור פירסום" וקובע כי בית …" at bounding box center [366, 69] width 457 height 68
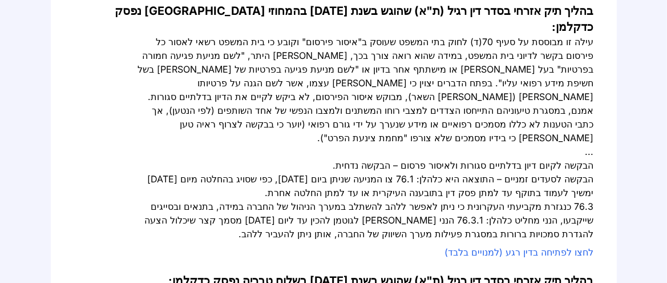
click at [298, 103] on div "עילה זו מבוססת על סעיף 70(ד) לחוק בתי המשפט שעוסק ב"איסור פירסום" וקובע כי בית …" at bounding box center [366, 69] width 457 height 68
drag, startPoint x: 386, startPoint y: 143, endPoint x: 288, endPoint y: 143, distance: 98.7
click at [288, 103] on div "עילה זו מבוססת על סעיף 70(ד) לחוק בתי המשפט שעוסק ב"איסור פירסום" וקובע כי בית …" at bounding box center [366, 69] width 457 height 68
click at [462, 34] on link "בהליך תיק אזרחי בסדר דין רגיל (ת"א) שהוגש בשנת [DATE] בהמחוזי [GEOGRAPHIC_DATA]…" at bounding box center [354, 19] width 479 height 30
drag, startPoint x: 510, startPoint y: 144, endPoint x: 462, endPoint y: 143, distance: 48.0
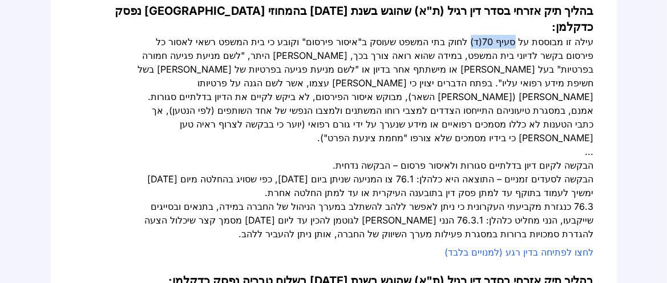
click at [462, 103] on div "עילה זו מבוססת על סעיף 70(ד) לחוק בתי המשפט שעוסק ב"איסור פירסום" וקובע כי בית …" at bounding box center [366, 69] width 457 height 68
copy div "סעיף 70(ד)"
drag, startPoint x: 377, startPoint y: 142, endPoint x: 314, endPoint y: 142, distance: 62.8
click at [314, 103] on div "עילה זו מבוססת על סעיף 70(ד) לחוק בתי המשפט שעוסק ב"איסור פירסום" וקובע כי בית …" at bounding box center [366, 69] width 457 height 68
click at [377, 103] on div "עילה זו מבוססת על סעיף 70(ד) לחוק בתי המשפט שעוסק ב"איסור פירסום" וקובע כי בית …" at bounding box center [366, 69] width 457 height 68
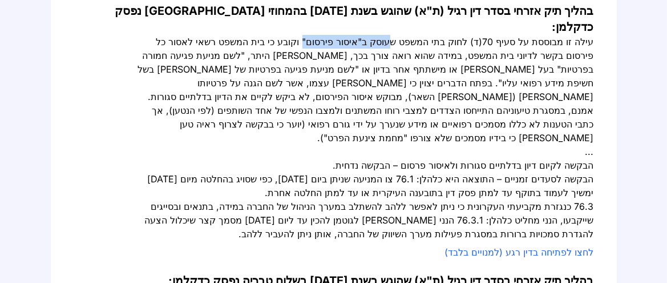
drag, startPoint x: 377, startPoint y: 142, endPoint x: 289, endPoint y: 142, distance: 88.5
click at [289, 103] on div "עילה זו מבוססת על סעיף 70(ד) לחוק בתי המשפט שעוסק ב"איסור פירסום" וקובע כי בית …" at bounding box center [366, 69] width 457 height 68
copy div "עוסק ב"איסור פירסום""
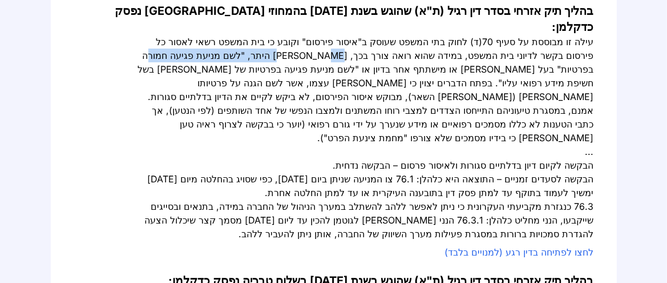
drag, startPoint x: 297, startPoint y: 156, endPoint x: 149, endPoint y: 158, distance: 147.8
click at [149, 103] on div "עילה זו מבוססת על סעיף 70(ד) לחוק בתי המשפט שעוסק ב"איסור פירסום" וקובע כי בית …" at bounding box center [366, 69] width 457 height 68
copy div ""לשם מניעת פגיעה חמורה בפרטיות""
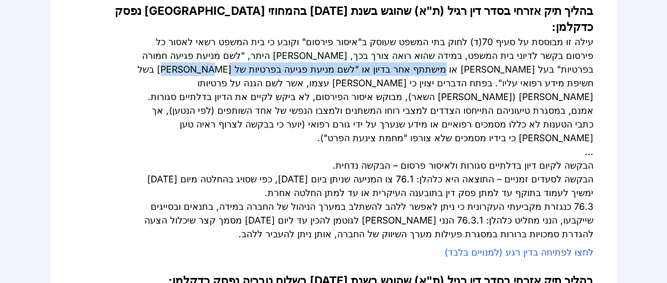
drag, startPoint x: 450, startPoint y: 169, endPoint x: 181, endPoint y: 176, distance: 268.3
click at [181, 103] on div "עילה זו מבוססת על סעיף 70(ד) לחוק בתי המשפט שעוסק ב"איסור פירסום" וקובע כי בית …" at bounding box center [366, 69] width 457 height 68
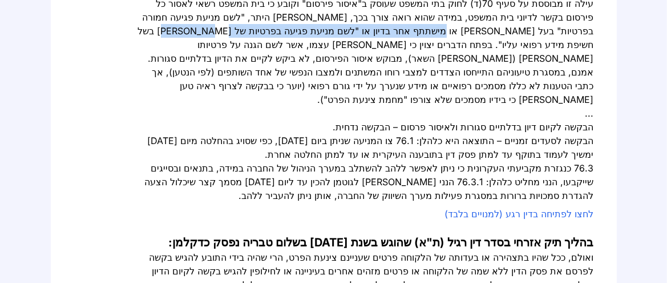
scroll to position [1014, 0]
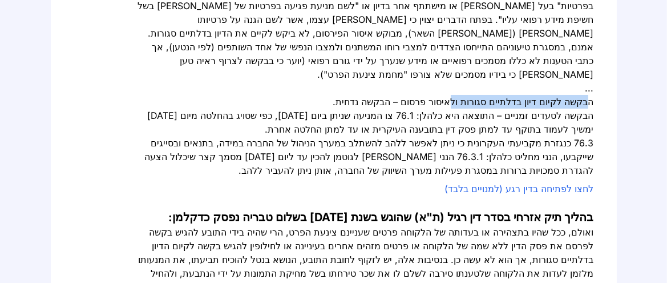
drag, startPoint x: 585, startPoint y: 218, endPoint x: 442, endPoint y: 217, distance: 143.3
click at [442, 108] on div "הבקשה לקיום דיון בדלתיים סגורות ולאיסור פרסום – הבקשה נדחית." at bounding box center [366, 102] width 457 height 14
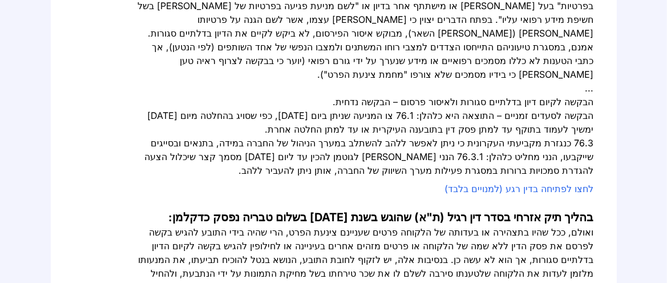
click at [391, 108] on div "הבקשה לקיום דיון בדלתיים סגורות ולאיסור פרסום – הבקשה נדחית." at bounding box center [366, 102] width 457 height 14
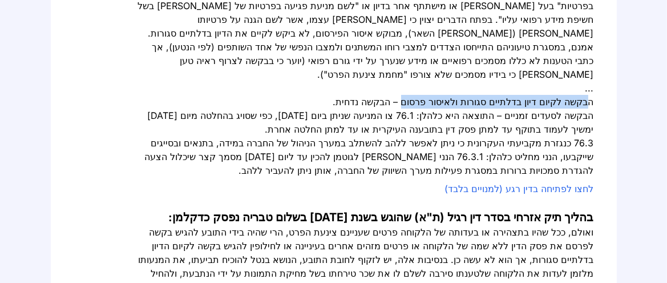
drag, startPoint x: 583, startPoint y: 218, endPoint x: 392, endPoint y: 220, distance: 190.6
click at [392, 108] on div "הבקשה לקיום דיון בדלתיים סגורות ולאיסור פרסום – הבקשה נדחית." at bounding box center [366, 102] width 457 height 14
copy div "בקשה לקיום דיון בדלתיים סגורות ולאיסור פרסום"
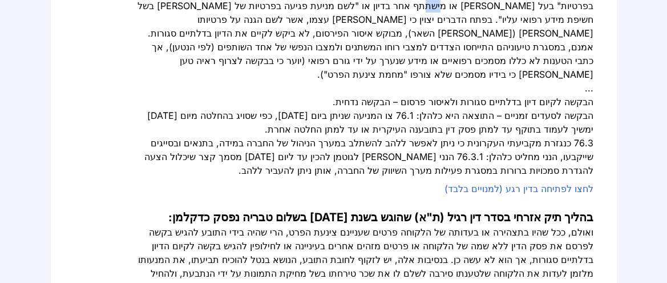
drag, startPoint x: 447, startPoint y: 109, endPoint x: 430, endPoint y: 110, distance: 16.6
click at [430, 40] on div "עילה זו מבוססת על סעיף 70(ד) לחוק בתי המשפט שעוסק ב"איסור פירסום" וקובע כי בית …" at bounding box center [366, 5] width 457 height 68
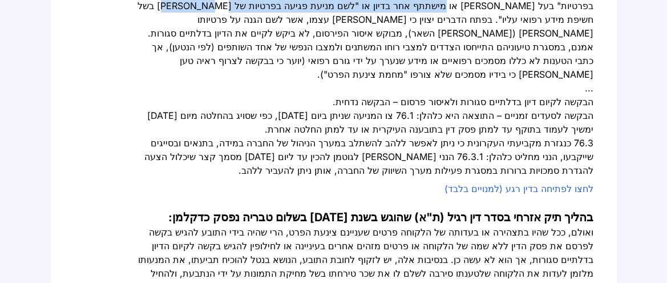
drag, startPoint x: 450, startPoint y: 110, endPoint x: 181, endPoint y: 112, distance: 268.8
click at [181, 40] on div "עילה זו מבוססת על סעיף 70(ד) לחוק בתי המשפט שעוסק ב"איסור פירסום" וקובע כי בית …" at bounding box center [366, 5] width 457 height 68
copy div ""לשם מניעת פגיעה בפרטיות של [PERSON_NAME] בשל חשיפת מידע רפואי עליו""
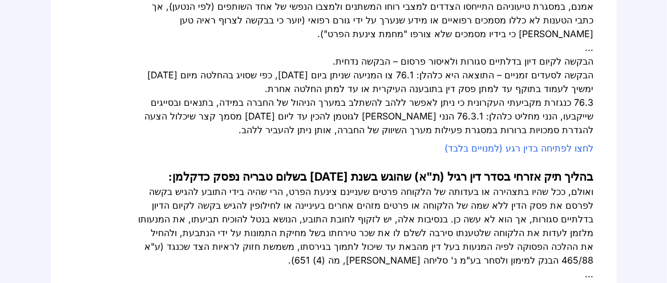
scroll to position [1078, 0]
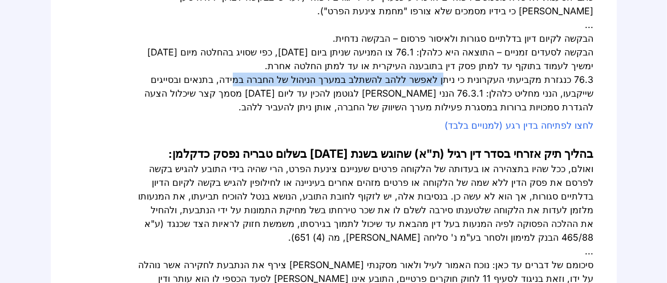
drag, startPoint x: 406, startPoint y: 197, endPoint x: 218, endPoint y: 197, distance: 188.3
click at [218, 114] on div "76.3 כנגזרת מקביעתי העקרונית כי ניתן לאפשר ללהב להשתלב במערך הניהול של החברה במ…" at bounding box center [366, 92] width 457 height 41
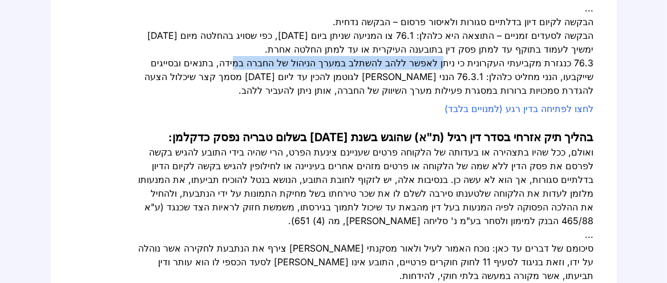
scroll to position [1205, 0]
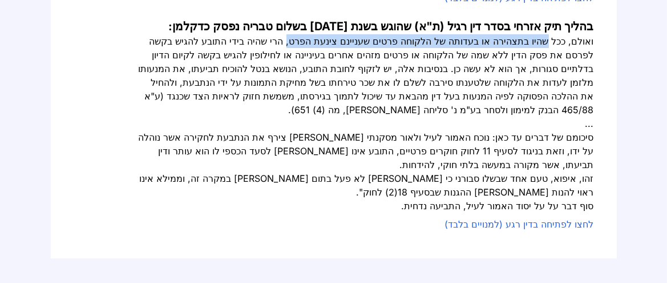
drag, startPoint x: 543, startPoint y: 175, endPoint x: 276, endPoint y: 174, distance: 267.1
click at [276, 116] on div "ואולם, ככל שהיו בתצהירה או בעדותה של הלקוחה פרטים שעניינם צינעת הפרט, הרי שהיה …" at bounding box center [366, 75] width 457 height 82
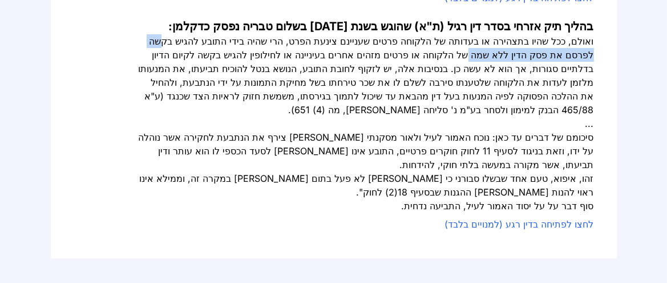
drag, startPoint x: 578, startPoint y: 191, endPoint x: 438, endPoint y: 191, distance: 139.8
click at [438, 116] on div "ואולם, ככל שהיו בתצהירה או בעדותה של הלקוחה פרטים שעניינם צינעת הפרט, הרי שהיה …" at bounding box center [366, 75] width 457 height 82
click at [485, 116] on div "ואולם, ככל שהיו בתצהירה או בעדותה של הלקוחה פרטים שעניינם צינעת הפרט, הרי שהיה …" at bounding box center [366, 75] width 457 height 82
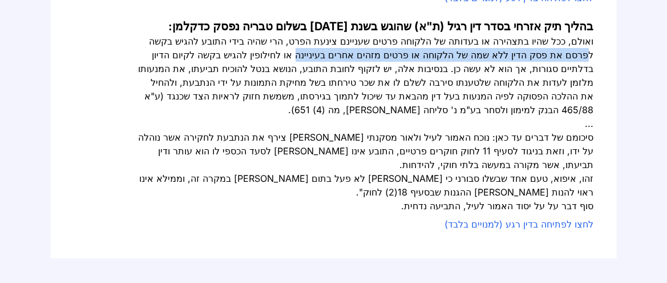
drag, startPoint x: 551, startPoint y: 189, endPoint x: 261, endPoint y: 186, distance: 289.9
click at [261, 116] on div "ואולם, ככל שהיו בתצהירה או בעדותה של הלקוחה פרטים שעניינם צינעת הפרט, הרי שהיה …" at bounding box center [366, 75] width 457 height 82
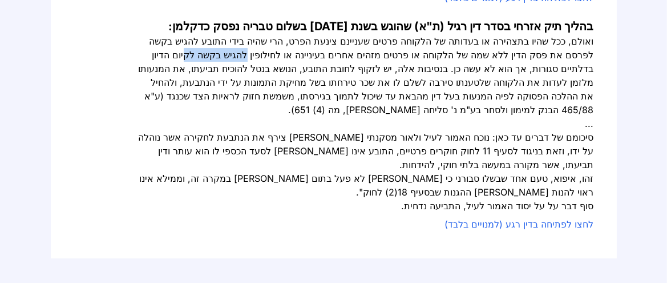
drag, startPoint x: 196, startPoint y: 188, endPoint x: 146, endPoint y: 192, distance: 50.4
click at [146, 116] on div "ואולם, ככל שהיו בתצהירה או בעדותה של הלקוחה פרטים שעניינם צינעת הפרט, הרי שהיה …" at bounding box center [366, 75] width 457 height 82
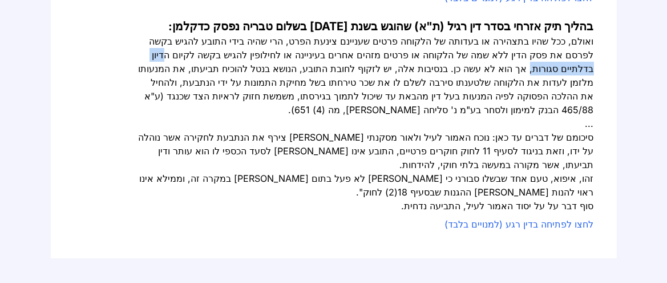
drag, startPoint x: 584, startPoint y: 204, endPoint x: 504, endPoint y: 205, distance: 80.5
click at [504, 116] on div "ואולם, ככל שהיו בתצהירה או בעדותה של הלקוחה פרטים שעניינם צינעת הפרט, הרי שהיה …" at bounding box center [366, 75] width 457 height 82
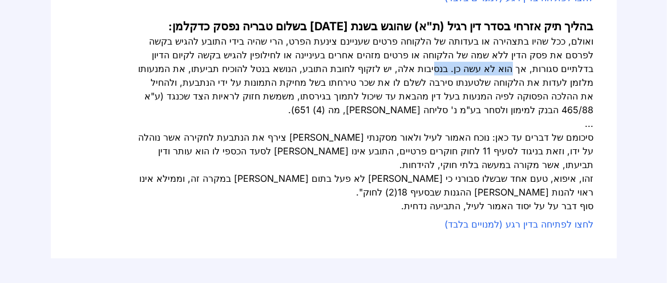
drag, startPoint x: 487, startPoint y: 204, endPoint x: 405, endPoint y: 206, distance: 81.6
click at [405, 116] on div "ואולם, ככל שהיו בתצהירה או בעדותה של הלקוחה פרטים שעניינם צינעת הפרט, הרי שהיה …" at bounding box center [366, 75] width 457 height 82
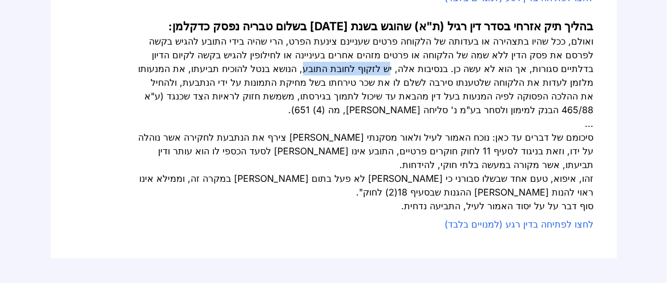
drag, startPoint x: 350, startPoint y: 204, endPoint x: 271, endPoint y: 205, distance: 79.9
click at [271, 116] on div "ואולם, ככל שהיו בתצהירה או בעדותה של הלקוחה פרטים שעניינם צינעת הפרט, הרי שהיה …" at bounding box center [366, 75] width 457 height 82
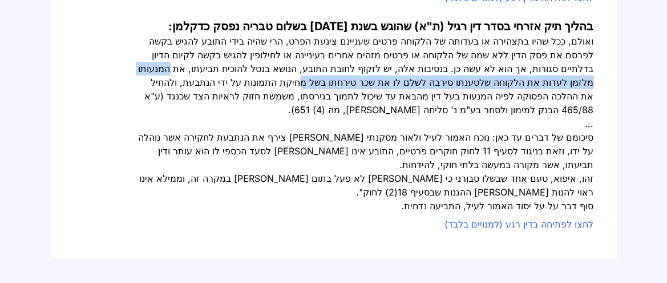
drag, startPoint x: 590, startPoint y: 220, endPoint x: 256, endPoint y: 217, distance: 333.3
click at [256, 116] on div "ואולם, ככל שהיו בתצהירה או בעדותה של הלקוחה פרטים שעניינם צינעת הפרט, הרי שהיה …" at bounding box center [366, 75] width 457 height 82
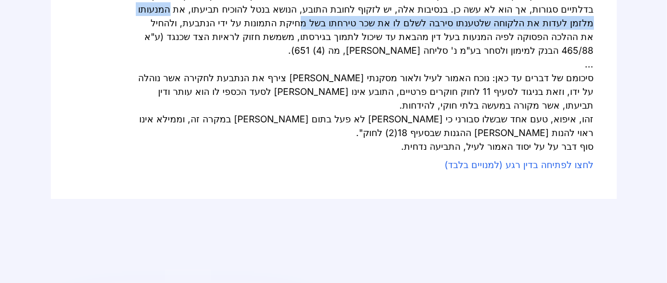
scroll to position [1332, 0]
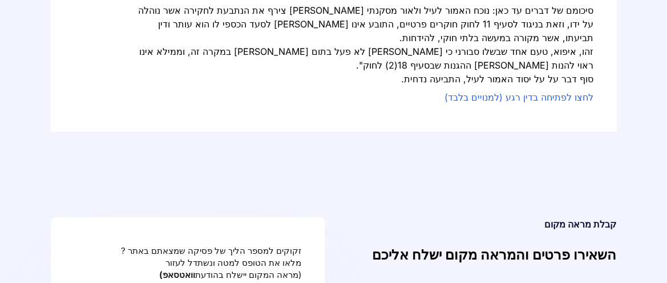
drag, startPoint x: 379, startPoint y: 111, endPoint x: 217, endPoint y: 110, distance: 161.5
drag, startPoint x: 385, startPoint y: 107, endPoint x: 402, endPoint y: 111, distance: 17.2
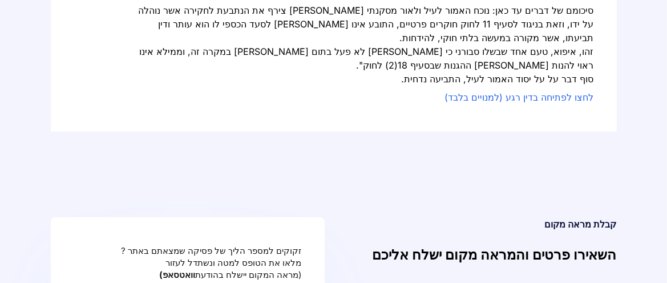
drag, startPoint x: 418, startPoint y: 110, endPoint x: 220, endPoint y: 113, distance: 198.1
drag, startPoint x: 591, startPoint y: 61, endPoint x: 259, endPoint y: 63, distance: 332.2
copy div "בקשה לפרסם את פסק הדין ללא שמה של הלקוחה או פרטים מזהים אחרים בעיניינה"
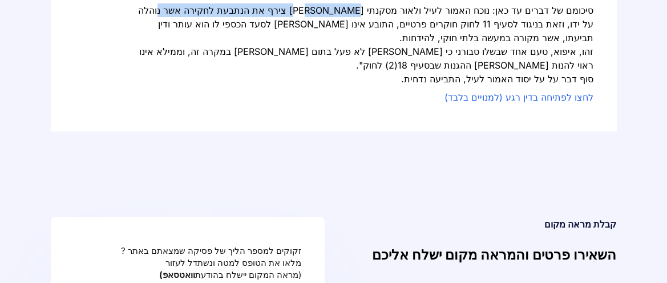
drag, startPoint x: 318, startPoint y: 155, endPoint x: 166, endPoint y: 159, distance: 152.4
click at [166, 45] on div "סיכומם של דברים עד כאן: נוכח האמור לעיל ולאור מסקנתי [PERSON_NAME] צירף את הנתב…" at bounding box center [366, 23] width 457 height 41
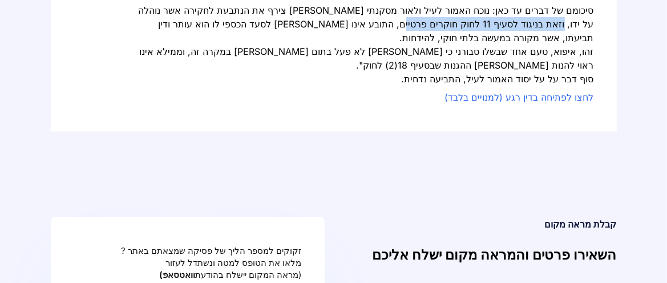
drag, startPoint x: 547, startPoint y: 170, endPoint x: 404, endPoint y: 171, distance: 142.7
click at [404, 45] on div "סיכומם של דברים עד כאן: נוכח האמור לעיל ולאור מסקנתי [PERSON_NAME] צירף את הנתב…" at bounding box center [366, 23] width 457 height 41
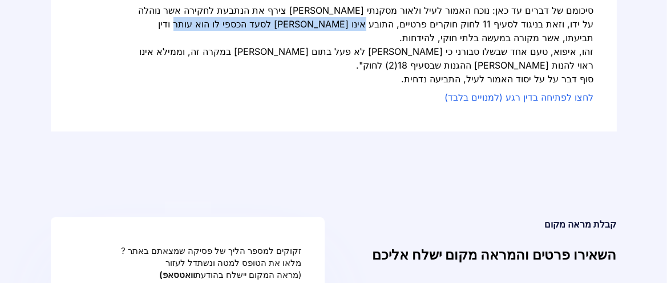
drag, startPoint x: 342, startPoint y: 168, endPoint x: 191, endPoint y: 168, distance: 151.2
click at [191, 45] on div "סיכומם של דברים עד כאן: נוכח האמור לעיל ולאור מסקנתי [PERSON_NAME] צירף את הנתב…" at bounding box center [366, 23] width 457 height 41
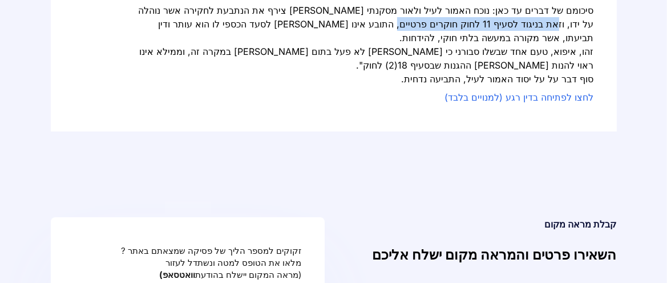
drag, startPoint x: 555, startPoint y: 166, endPoint x: 393, endPoint y: 171, distance: 162.2
click at [393, 45] on div "סיכומם של דברים עד כאן: נוכח האמור לעיל ולאור מסקנתי [PERSON_NAME] צירף את הנתב…" at bounding box center [366, 23] width 457 height 41
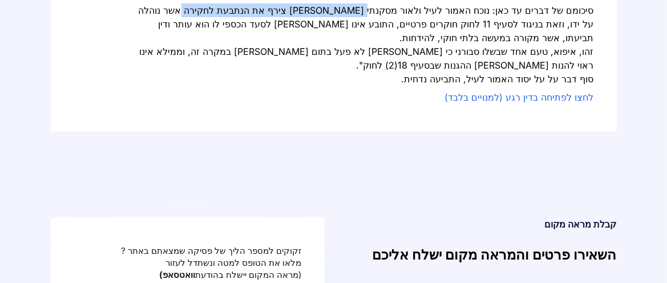
drag, startPoint x: 361, startPoint y: 154, endPoint x: 187, endPoint y: 155, distance: 174.7
click at [187, 45] on div "סיכומם של דברים עד כאן: נוכח האמור לעיל ולאור מסקנתי [PERSON_NAME] צירף את הנתב…" at bounding box center [366, 23] width 457 height 41
click at [325, 45] on div "סיכומם של דברים עד כאן: נוכח האמור לעיל ולאור מסקנתי [PERSON_NAME] צירף את הנתב…" at bounding box center [366, 23] width 457 height 41
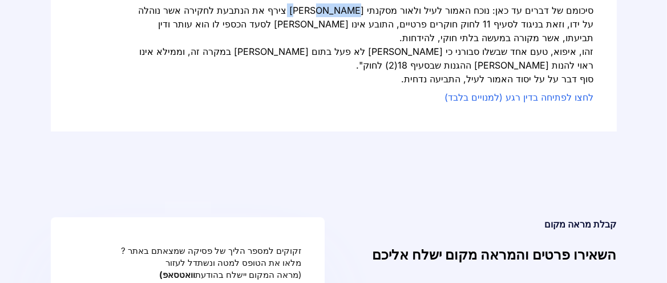
drag, startPoint x: 337, startPoint y: 156, endPoint x: 298, endPoint y: 155, distance: 38.8
click at [298, 45] on div "סיכומם של דברים עד כאן: נוכח האמור לעיל ולאור מסקנתי [PERSON_NAME] צירף את הנתב…" at bounding box center [366, 23] width 457 height 41
click at [247, 45] on div "סיכומם של דברים עד כאן: נוכח האמור לעיל ולאור מסקנתי [PERSON_NAME] צירף את הנתב…" at bounding box center [366, 23] width 457 height 41
drag, startPoint x: 332, startPoint y: 155, endPoint x: 199, endPoint y: 155, distance: 133.0
click at [199, 45] on div "סיכומם של דברים עד כאן: נוכח האמור לעיל ולאור מסקנתי [PERSON_NAME] צירף את הנתב…" at bounding box center [366, 23] width 457 height 41
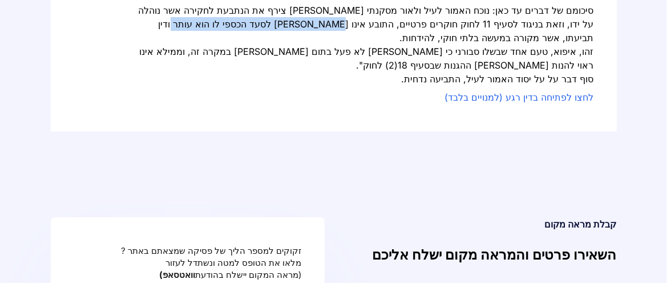
drag, startPoint x: 341, startPoint y: 171, endPoint x: 185, endPoint y: 167, distance: 155.9
click at [185, 45] on div "סיכומם של דברים עד כאן: נוכח האמור לעיל ולאור מסקנתי [PERSON_NAME] צירף את הנתב…" at bounding box center [366, 23] width 457 height 41
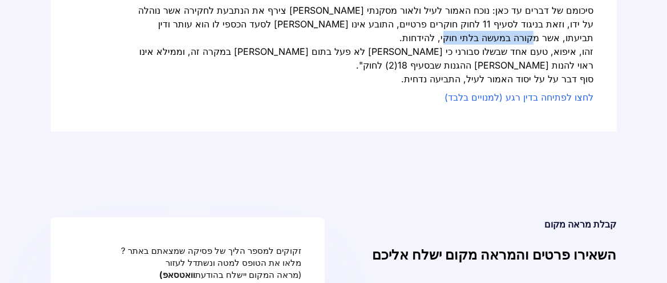
drag, startPoint x: 541, startPoint y: 185, endPoint x: 475, endPoint y: 188, distance: 66.3
click at [475, 45] on div "סיכומם של דברים עד כאן: נוכח האמור לעיל ולאור מסקנתי [PERSON_NAME] צירף את הנתב…" at bounding box center [366, 23] width 457 height 41
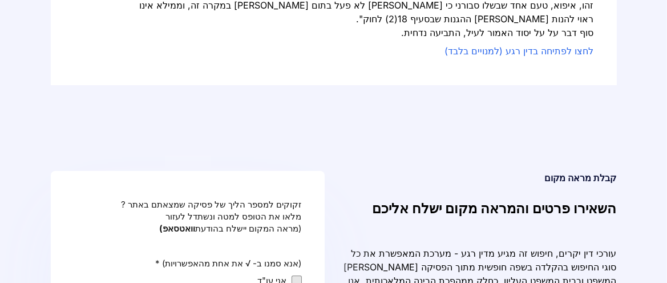
scroll to position [1395, 0]
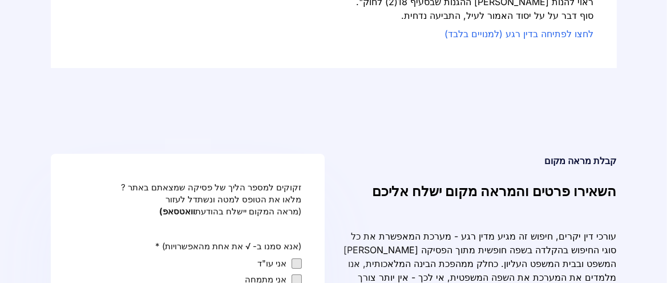
drag, startPoint x: 535, startPoint y: 137, endPoint x: 397, endPoint y: 137, distance: 138.1
drag, startPoint x: 358, startPoint y: 140, endPoint x: 367, endPoint y: 145, distance: 10.2
drag, startPoint x: 429, startPoint y: 135, endPoint x: 290, endPoint y: 132, distance: 138.7
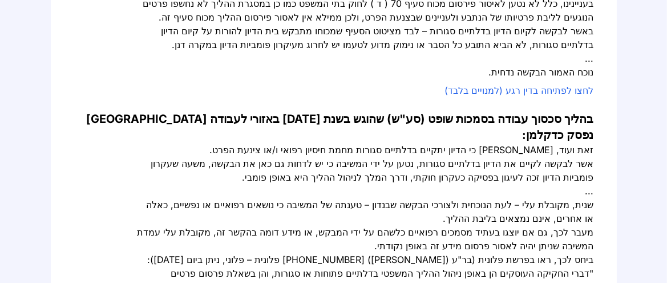
scroll to position [127, 0]
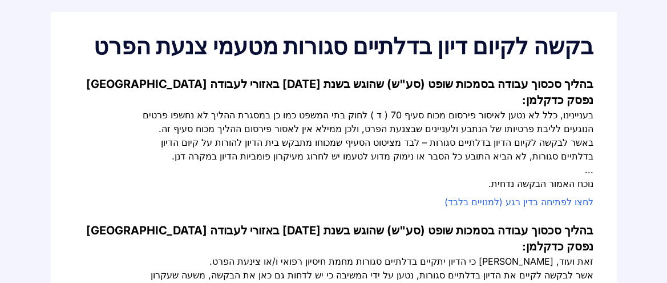
drag, startPoint x: 588, startPoint y: 65, endPoint x: 111, endPoint y: 66, distance: 477.7
click at [111, 58] on h1 "בקשה לקיום דיון בדלתיים סגורות מטעמי צנעת הפרט" at bounding box center [334, 46] width 521 height 23
copy h1 "בקשה לקיום דיון בדלתיים סגורות מטעמי צנעת הפרט"
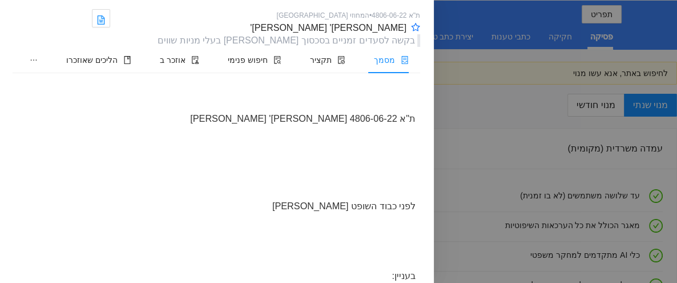
scroll to position [63, 0]
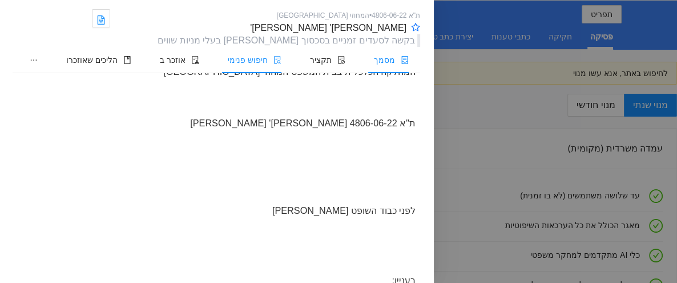
click at [247, 62] on span "חיפוש פנימי" at bounding box center [248, 59] width 40 height 9
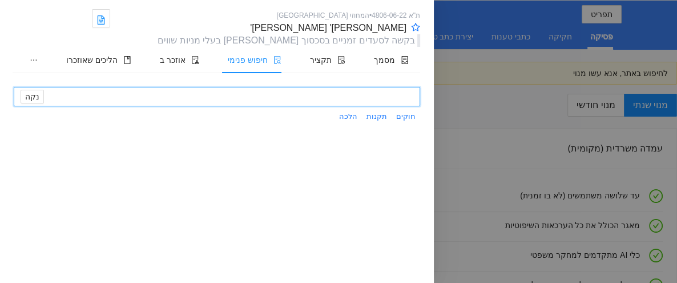
scroll to position [0, 0]
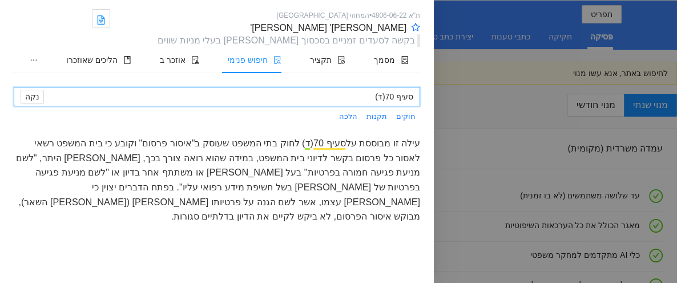
type input "סעיף 70(ד)"
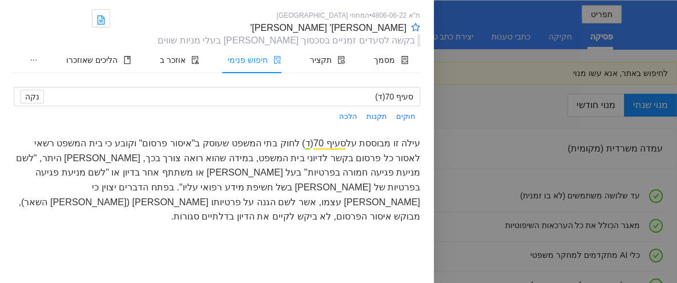
click at [95, 155] on div "עילה זו מבוססת על סעיף 70 ( ד ) לחוק בתי המשפט שעוסק ב"איסור פרסום" וקובע כי בי…" at bounding box center [217, 179] width 406 height 87
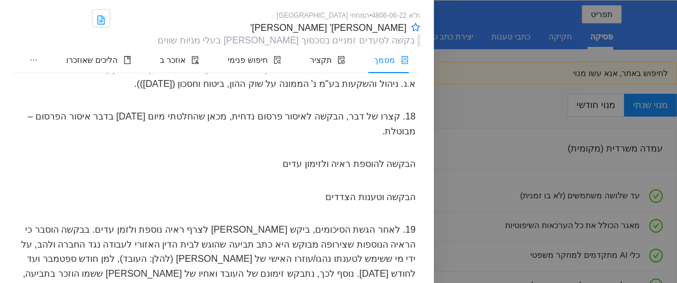
scroll to position [3710, 0]
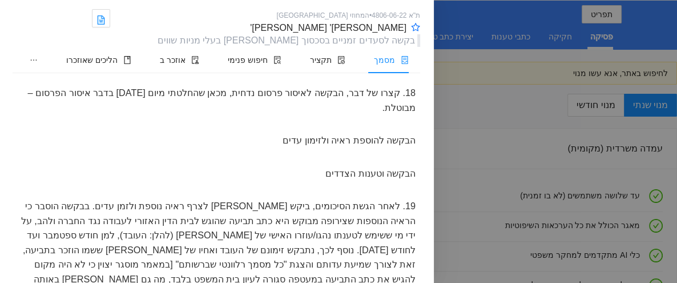
drag, startPoint x: 314, startPoint y: 179, endPoint x: 270, endPoint y: 177, distance: 44.0
drag, startPoint x: 212, startPoint y: 179, endPoint x: 154, endPoint y: 179, distance: 58.8
drag, startPoint x: 376, startPoint y: 193, endPoint x: 226, endPoint y: 192, distance: 149.5
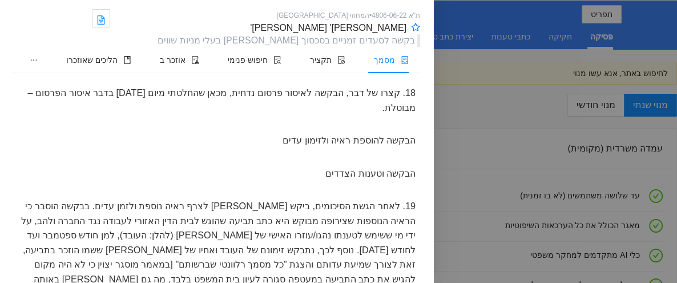
drag, startPoint x: 130, startPoint y: 191, endPoint x: 60, endPoint y: 188, distance: 69.1
drag, startPoint x: 370, startPoint y: 206, endPoint x: 203, endPoint y: 207, distance: 167.2
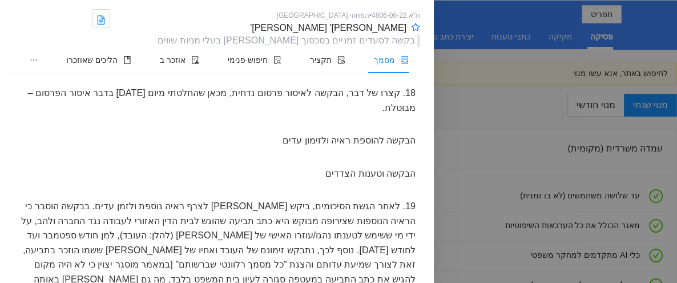
drag, startPoint x: 162, startPoint y: 205, endPoint x: 70, endPoint y: 205, distance: 91.3
drag, startPoint x: 399, startPoint y: 222, endPoint x: 321, endPoint y: 224, distance: 78.2
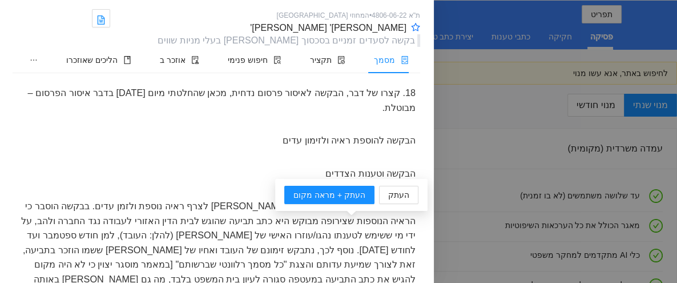
drag, startPoint x: 245, startPoint y: 224, endPoint x: 104, endPoint y: 224, distance: 141.0
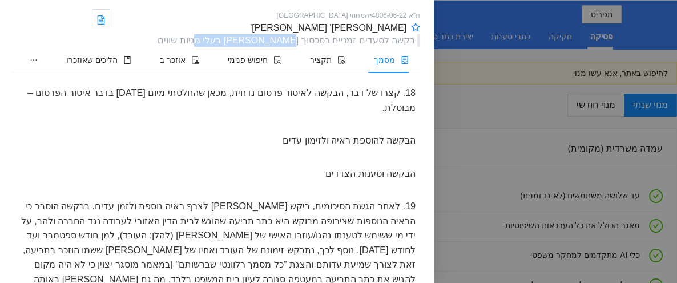
drag, startPoint x: 297, startPoint y: 42, endPoint x: 221, endPoint y: 42, distance: 75.3
click at [221, 42] on div "בקשה לסעדים זמניים בסכסוך בין בעלי מניות שווים" at bounding box center [267, 40] width 305 height 13
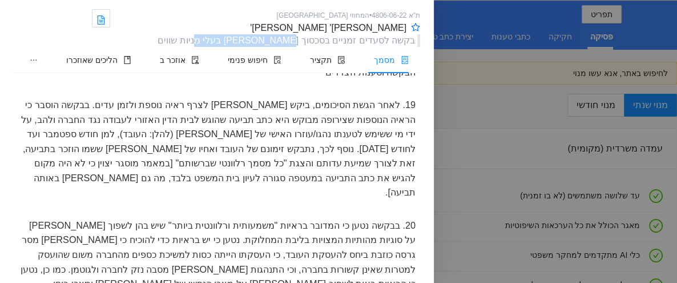
scroll to position [3836, 0]
